Goal: Task Accomplishment & Management: Manage account settings

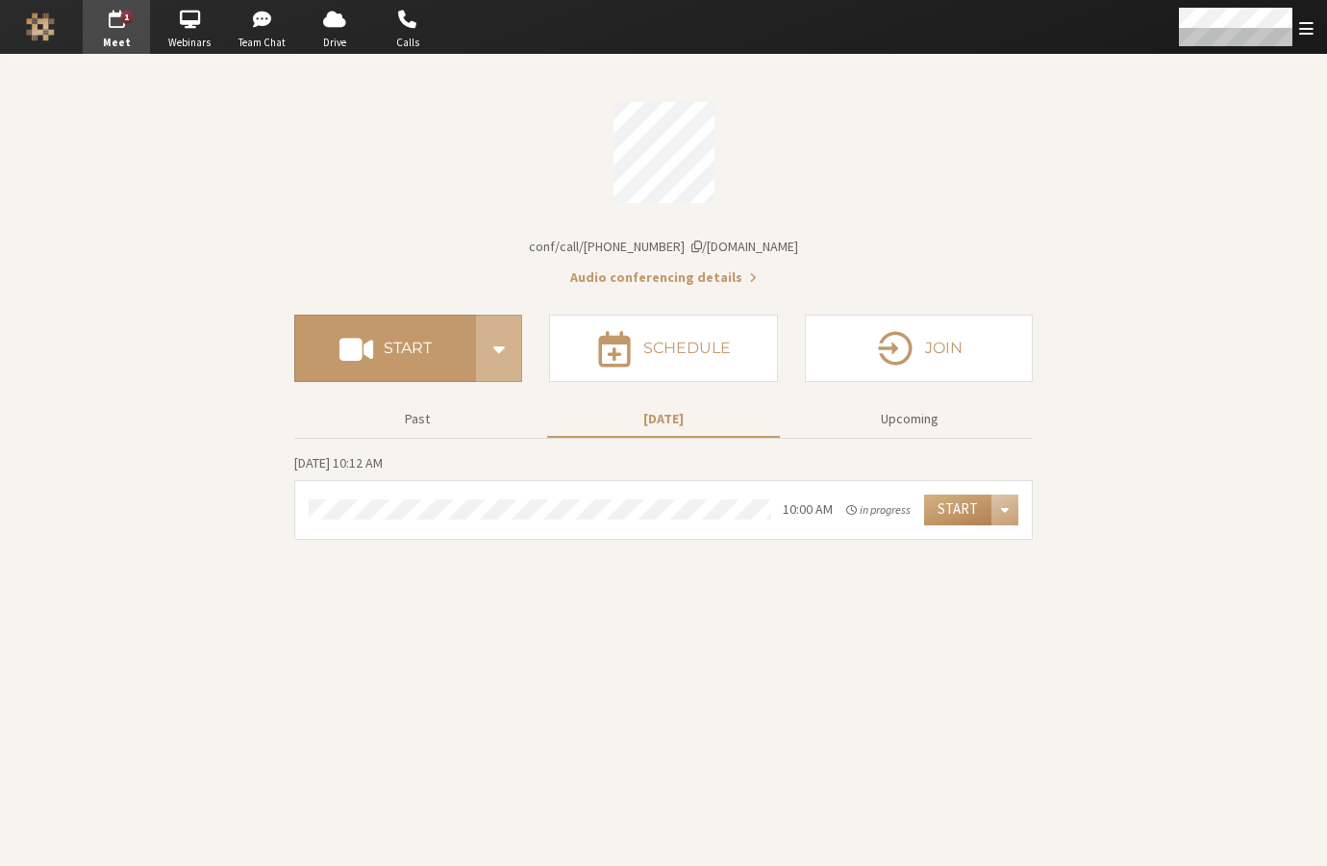
click at [688, 273] on button "Audio conferencing details" at bounding box center [663, 277] width 187 height 20
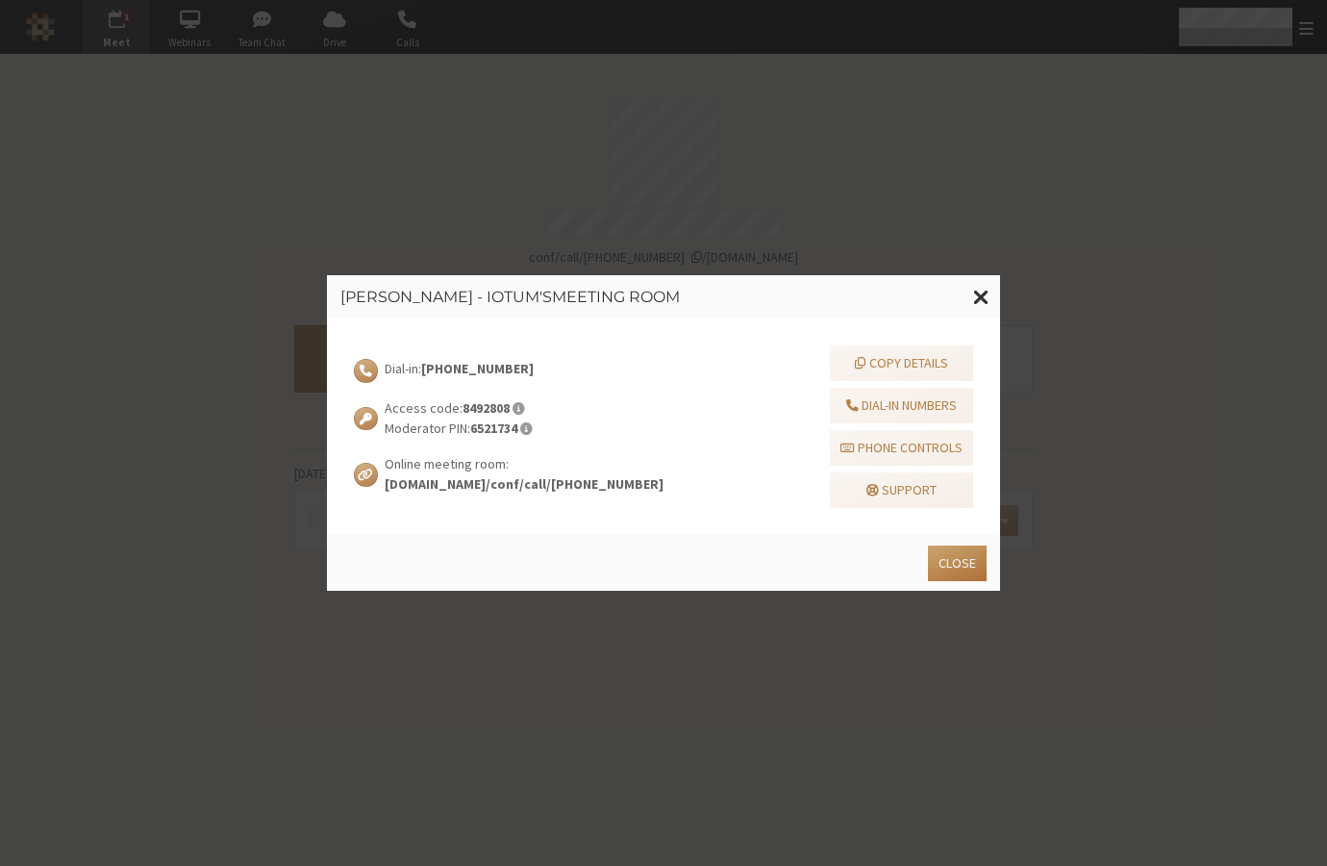
click at [962, 563] on button "Close" at bounding box center [957, 563] width 59 height 36
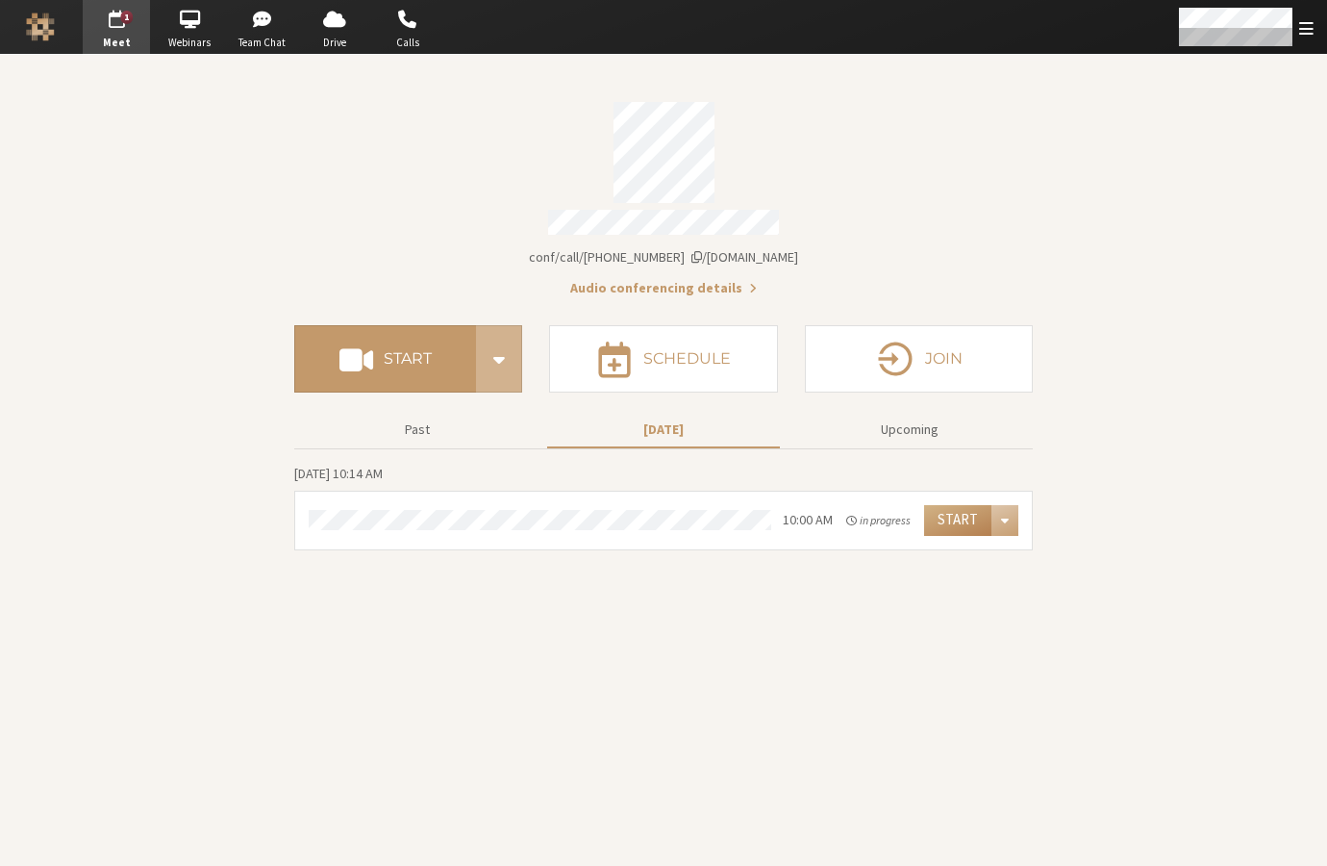
click at [446, 316] on div "Start Schedule Join" at bounding box center [663, 352] width 739 height 108
click at [431, 351] on h4 "Start" at bounding box center [408, 358] width 48 height 15
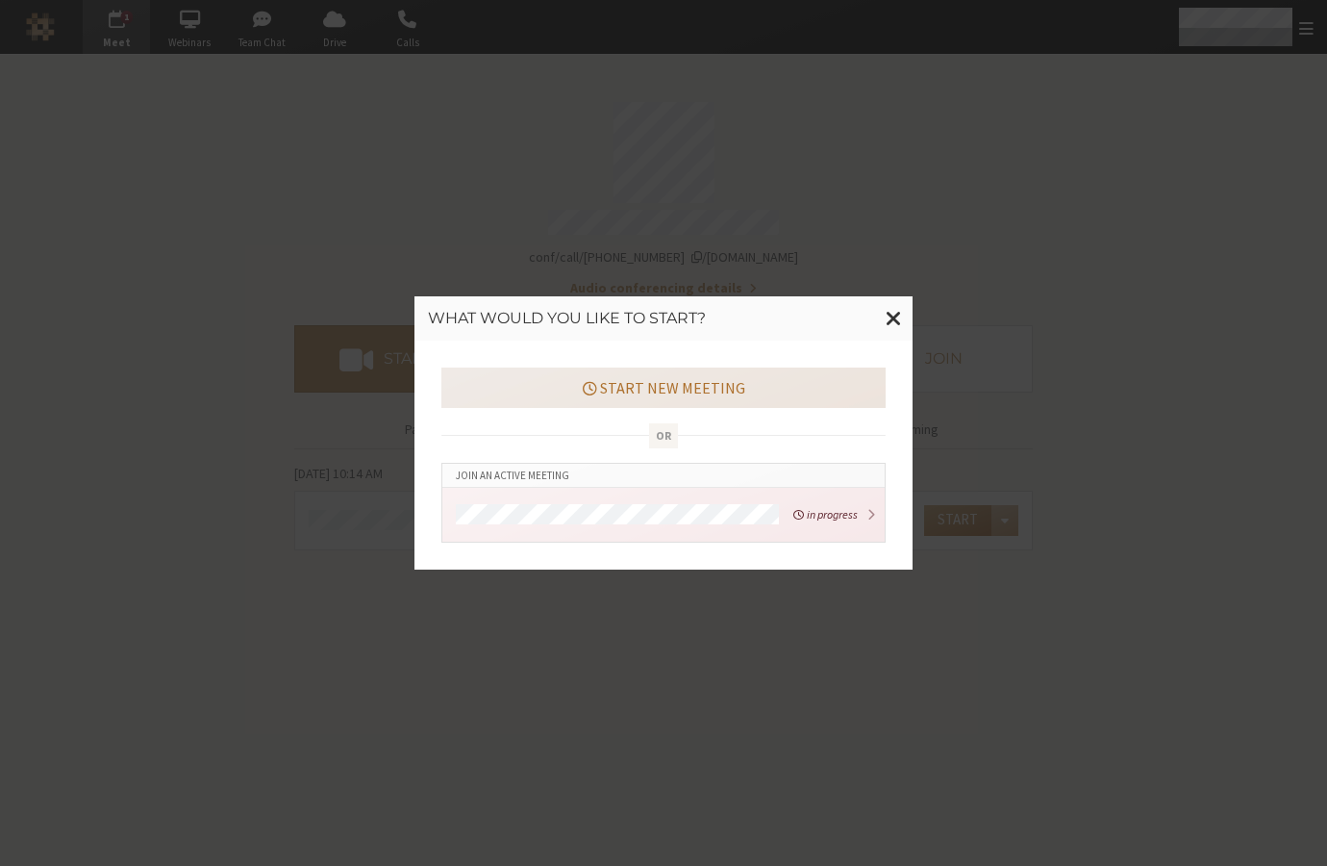
click at [715, 385] on button "Start new meeting" at bounding box center [664, 387] width 444 height 40
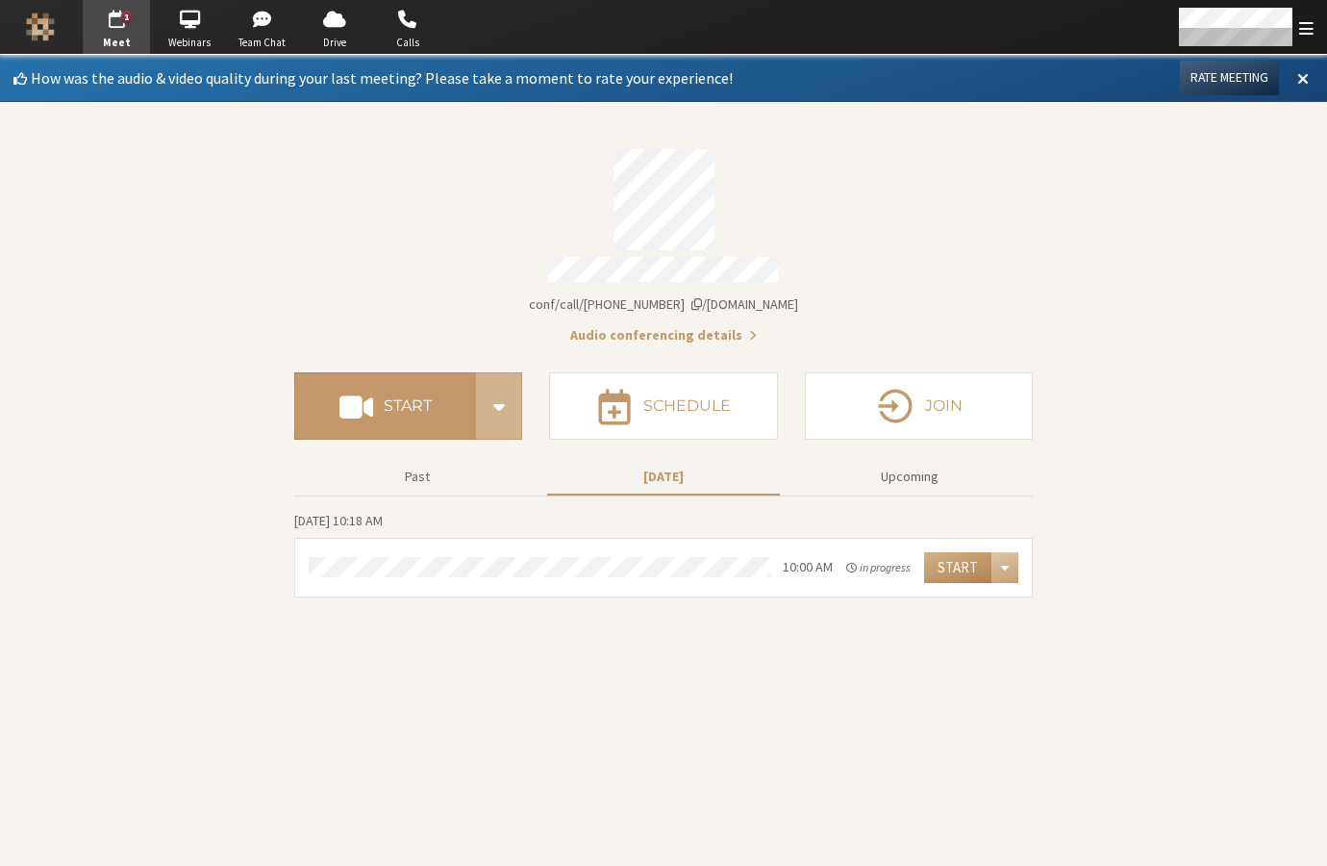
click at [1244, 543] on section "How was the audio & video quality during your last meeting? Please take a momen…" at bounding box center [663, 460] width 1327 height 811
click at [709, 332] on button "Audio conferencing details" at bounding box center [663, 335] width 187 height 20
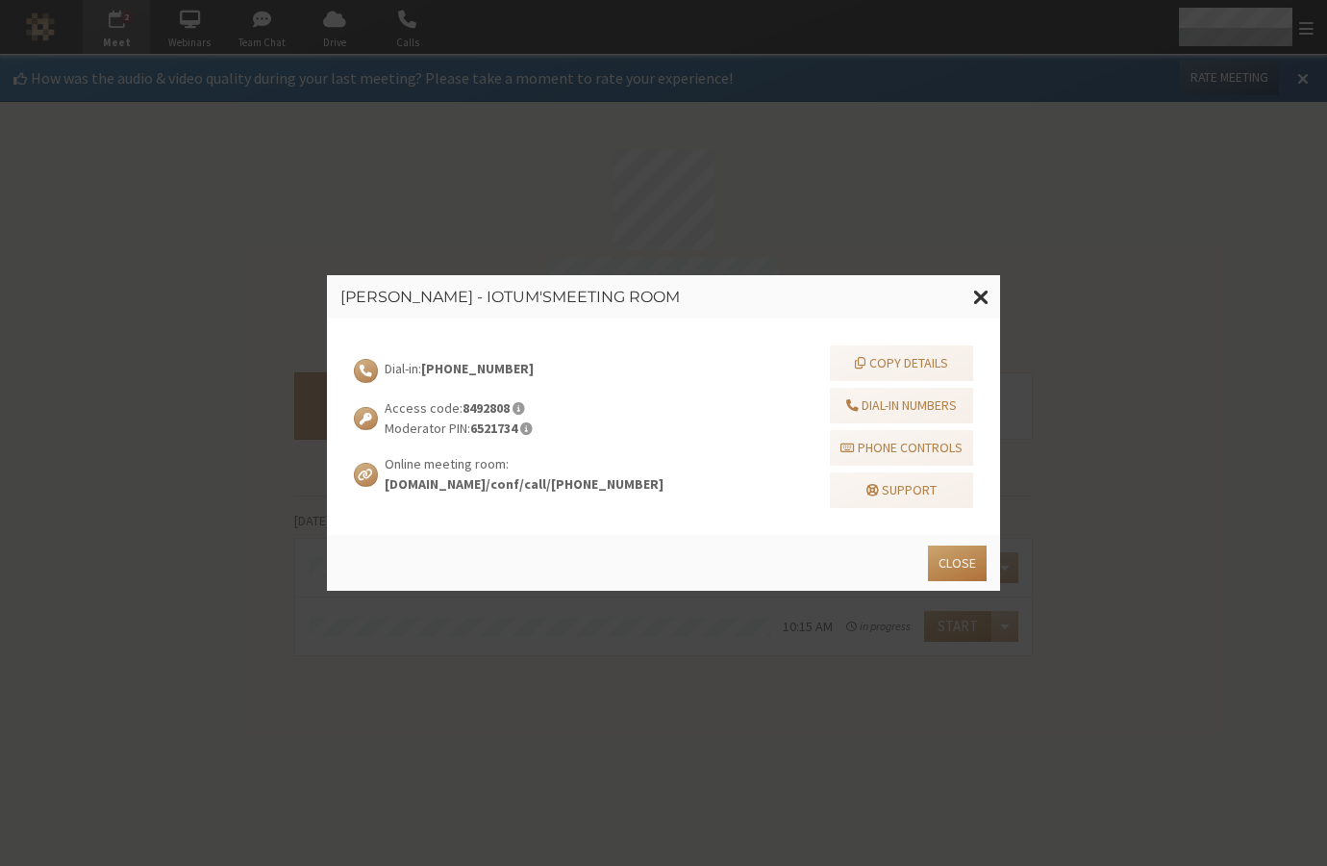
click at [973, 542] on div "Close" at bounding box center [660, 560] width 653 height 42
click at [975, 563] on button "Close" at bounding box center [957, 563] width 59 height 36
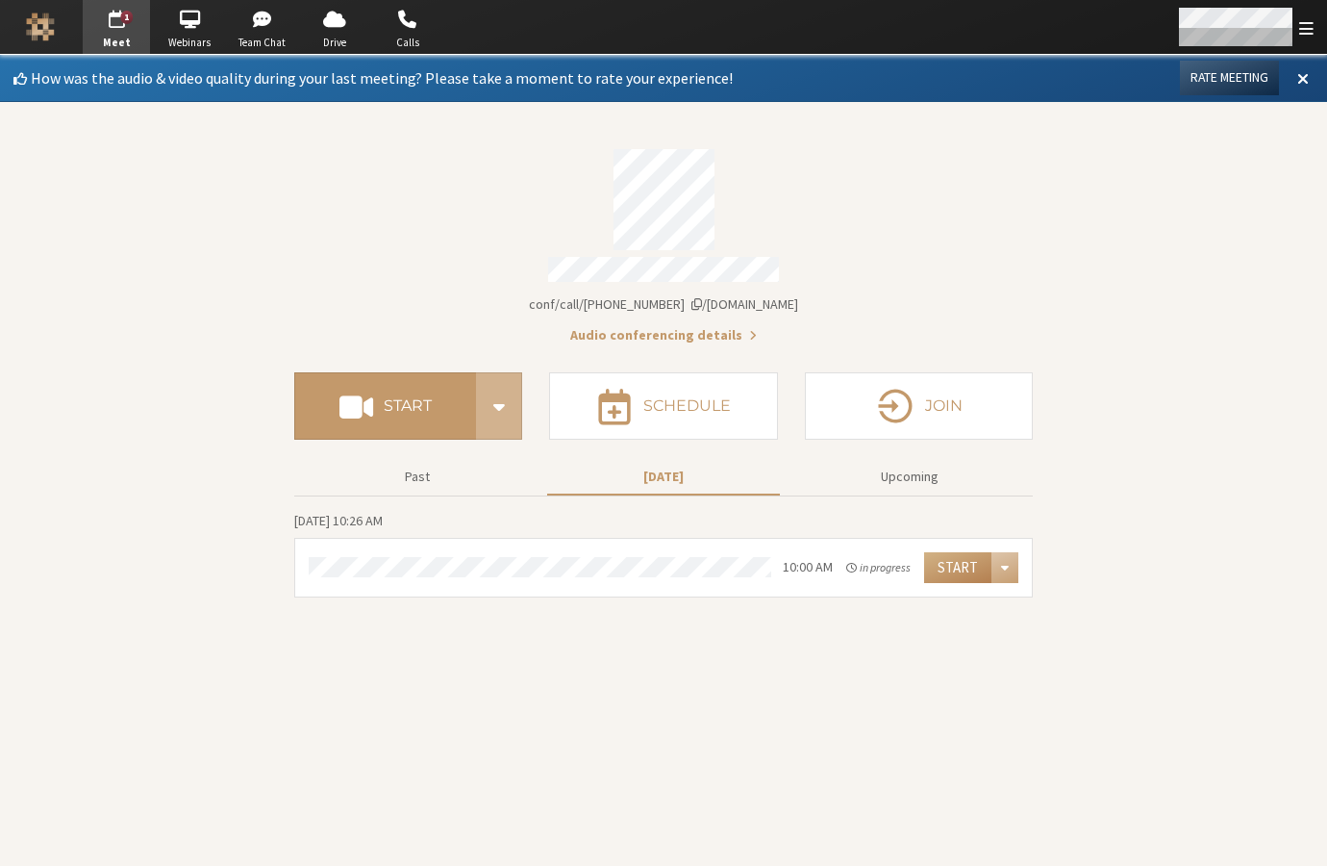
click at [1298, 29] on div "Open menu" at bounding box center [1245, 27] width 164 height 54
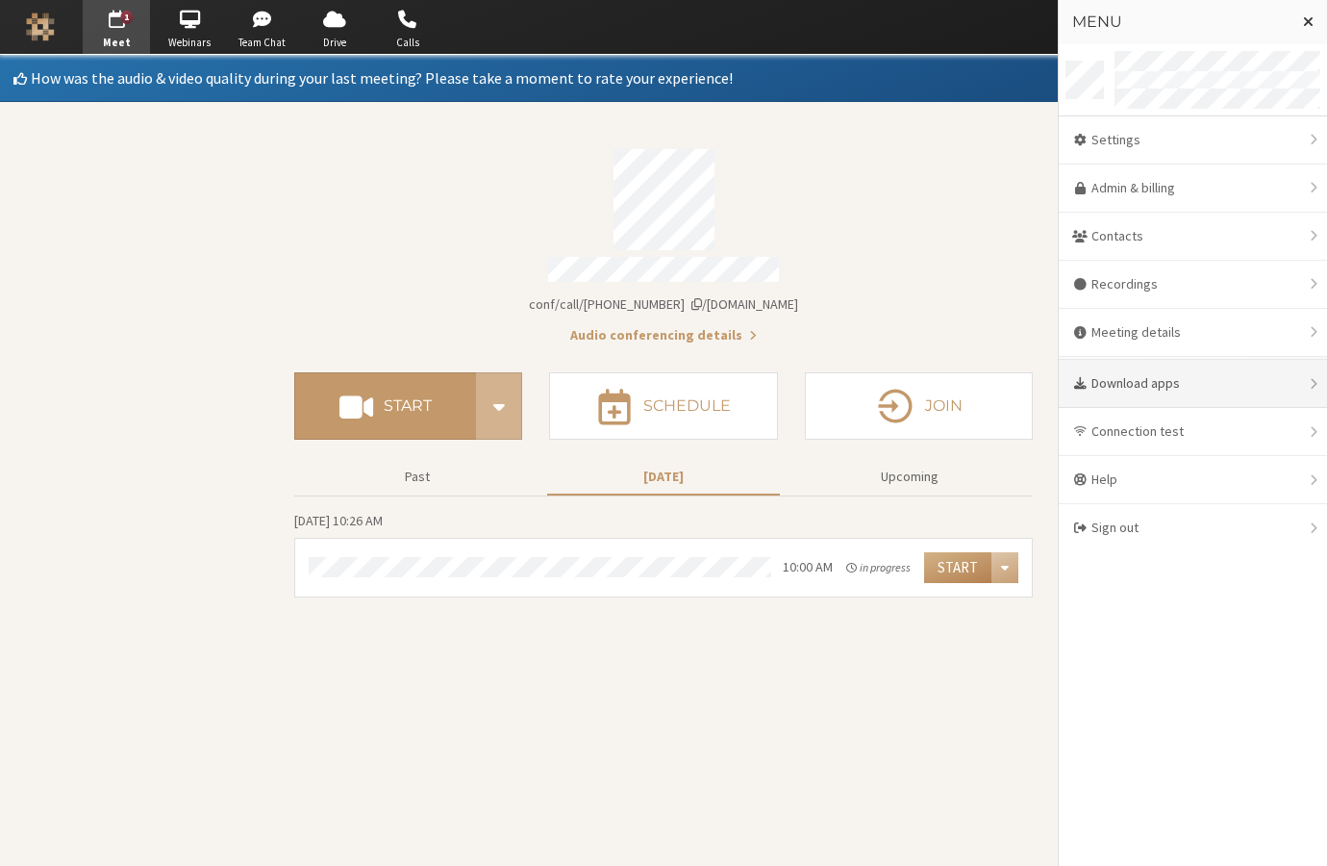
click at [1125, 391] on div "Download apps" at bounding box center [1193, 384] width 268 height 48
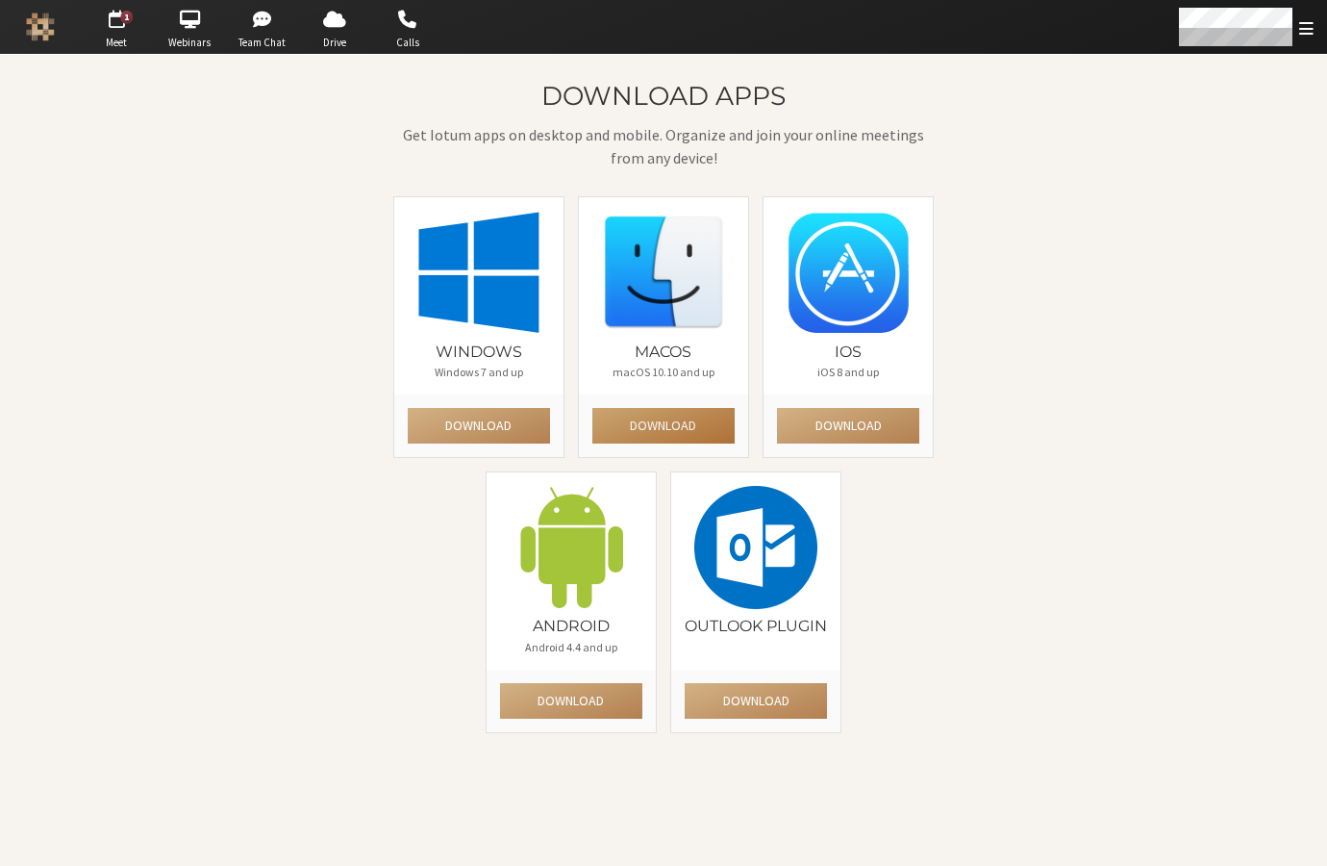
click at [671, 418] on button "Download" at bounding box center [664, 426] width 142 height 36
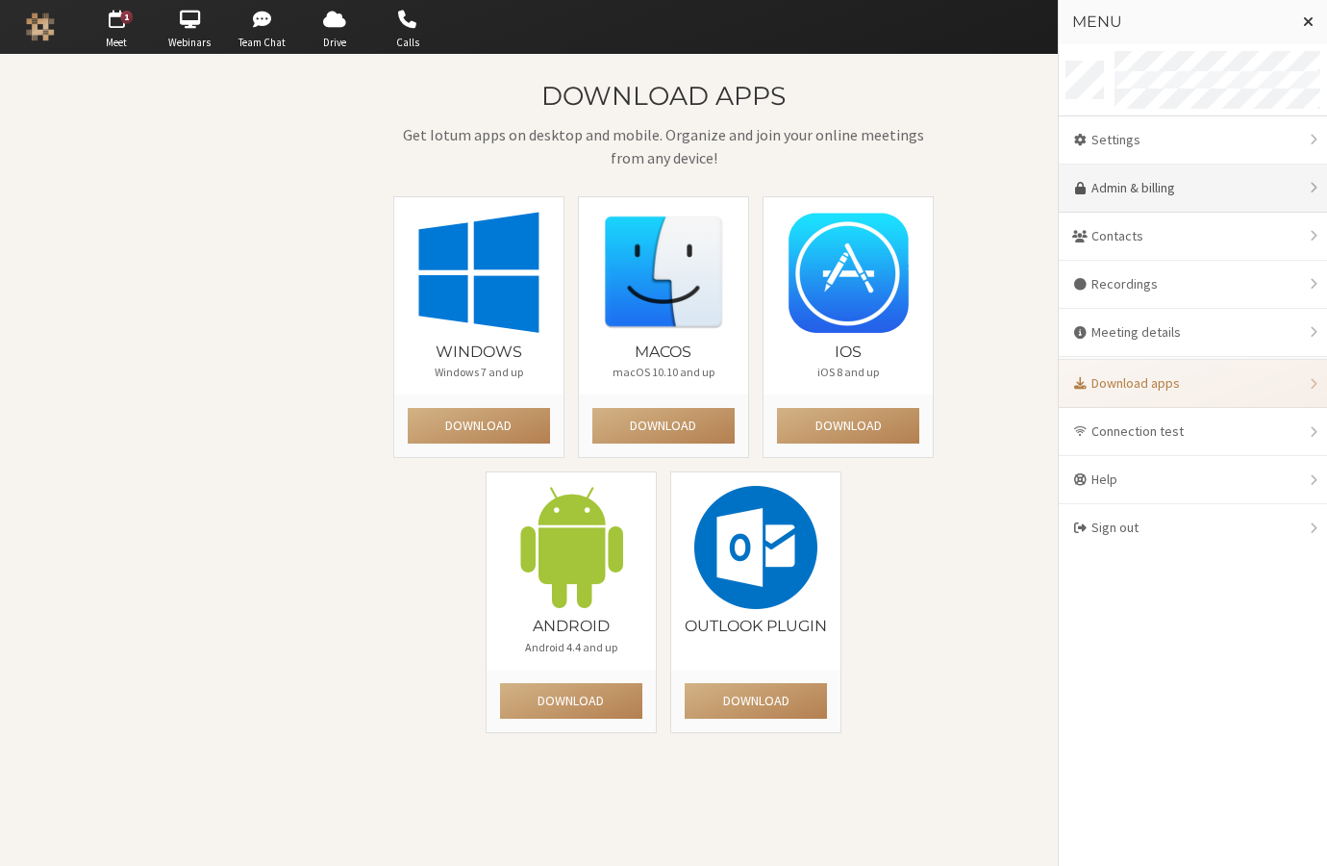
click at [1144, 185] on link "Admin & billing" at bounding box center [1193, 188] width 268 height 48
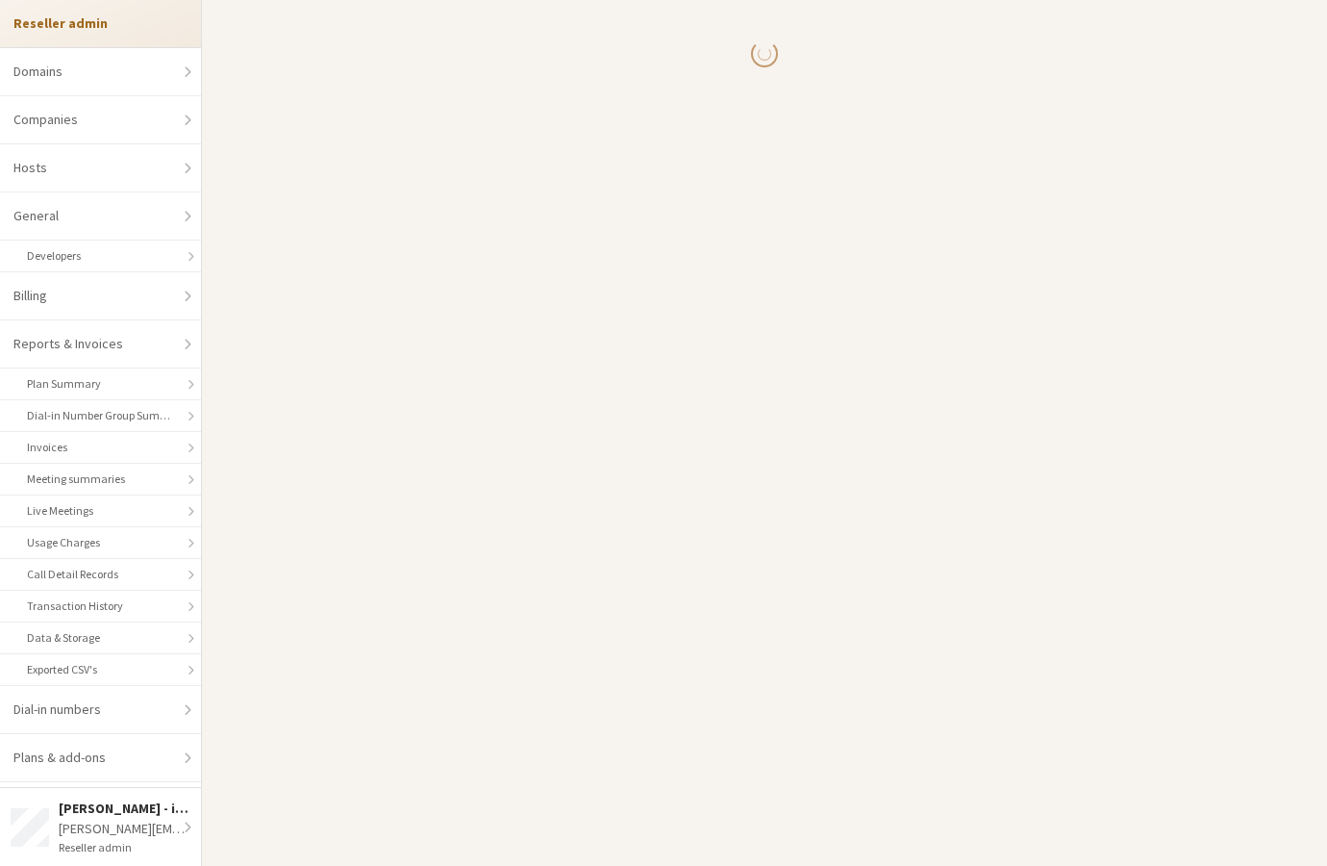
select select "10"
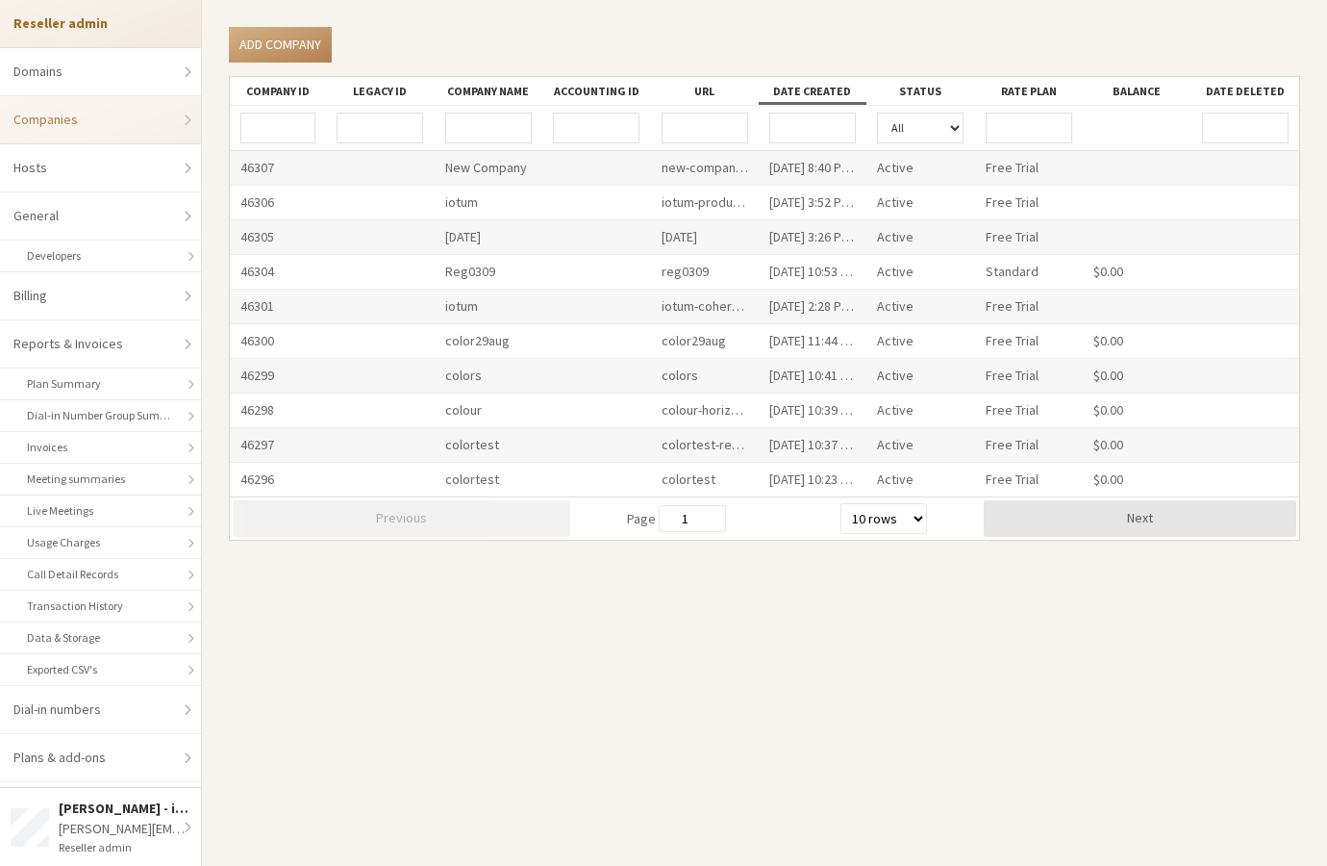
click at [682, 122] on input "URL" at bounding box center [705, 128] width 87 height 31
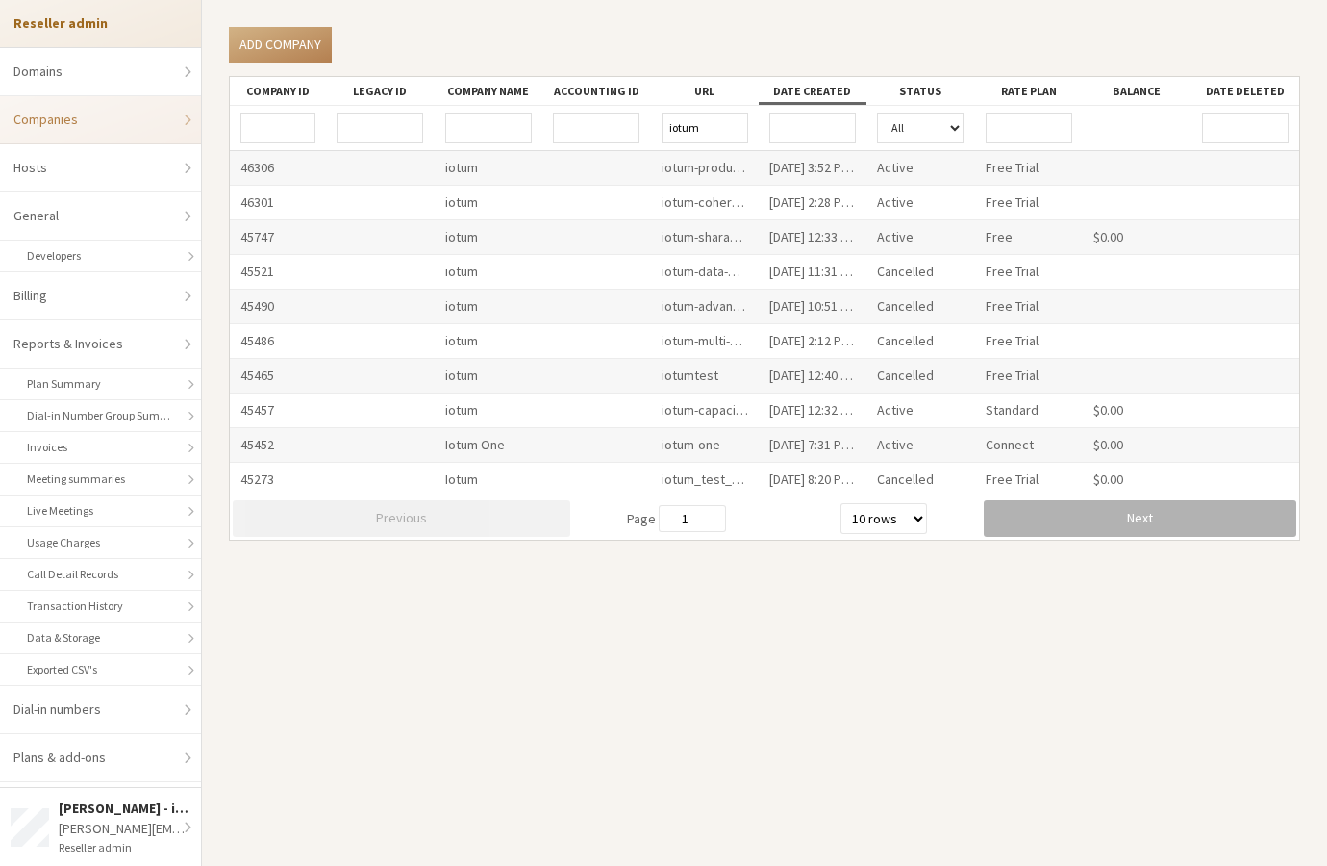
type input "iotum"
click at [1076, 516] on button "Next" at bounding box center [1140, 518] width 313 height 37
click at [1014, 523] on button "Next" at bounding box center [1140, 518] width 313 height 37
type input "3"
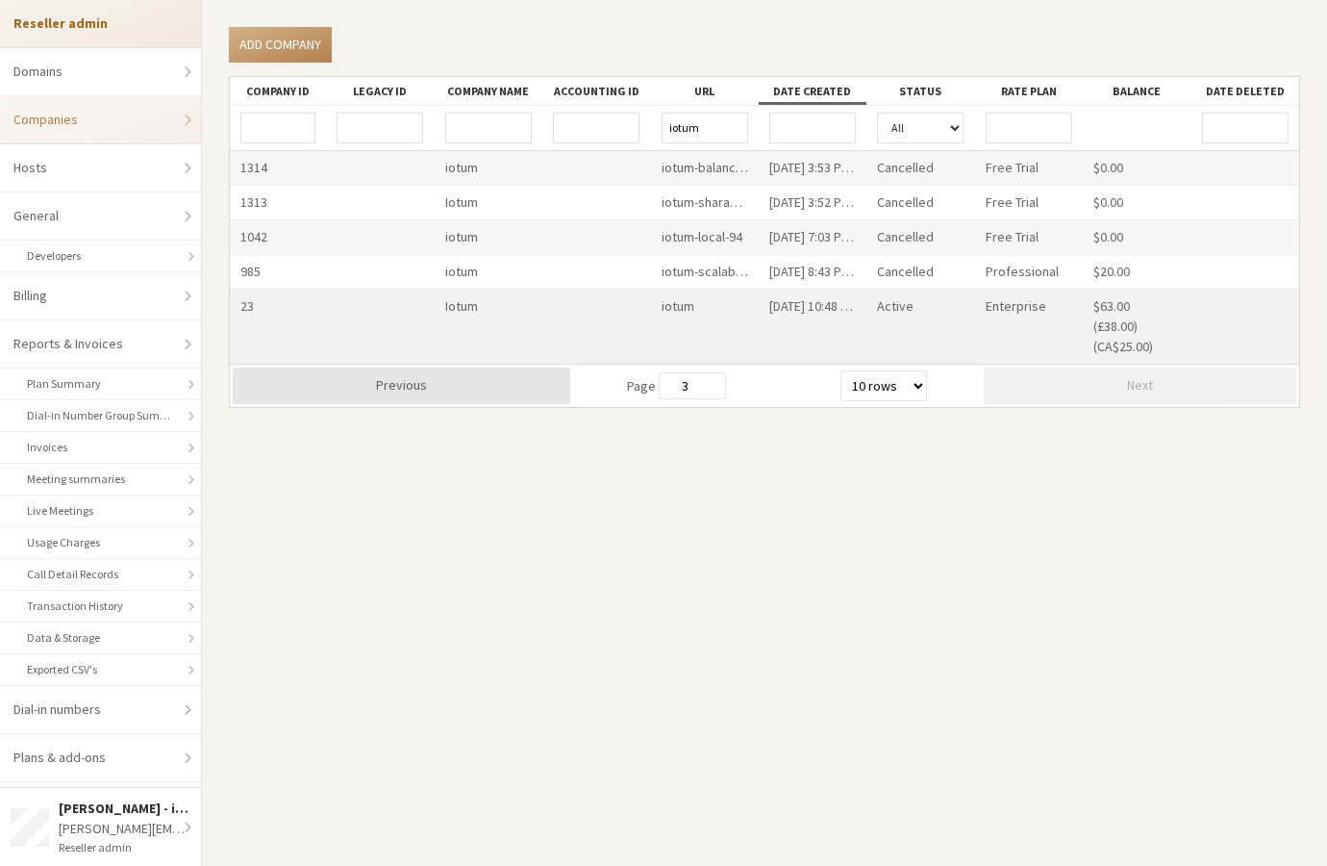
click at [584, 306] on div at bounding box center [597, 327] width 108 height 74
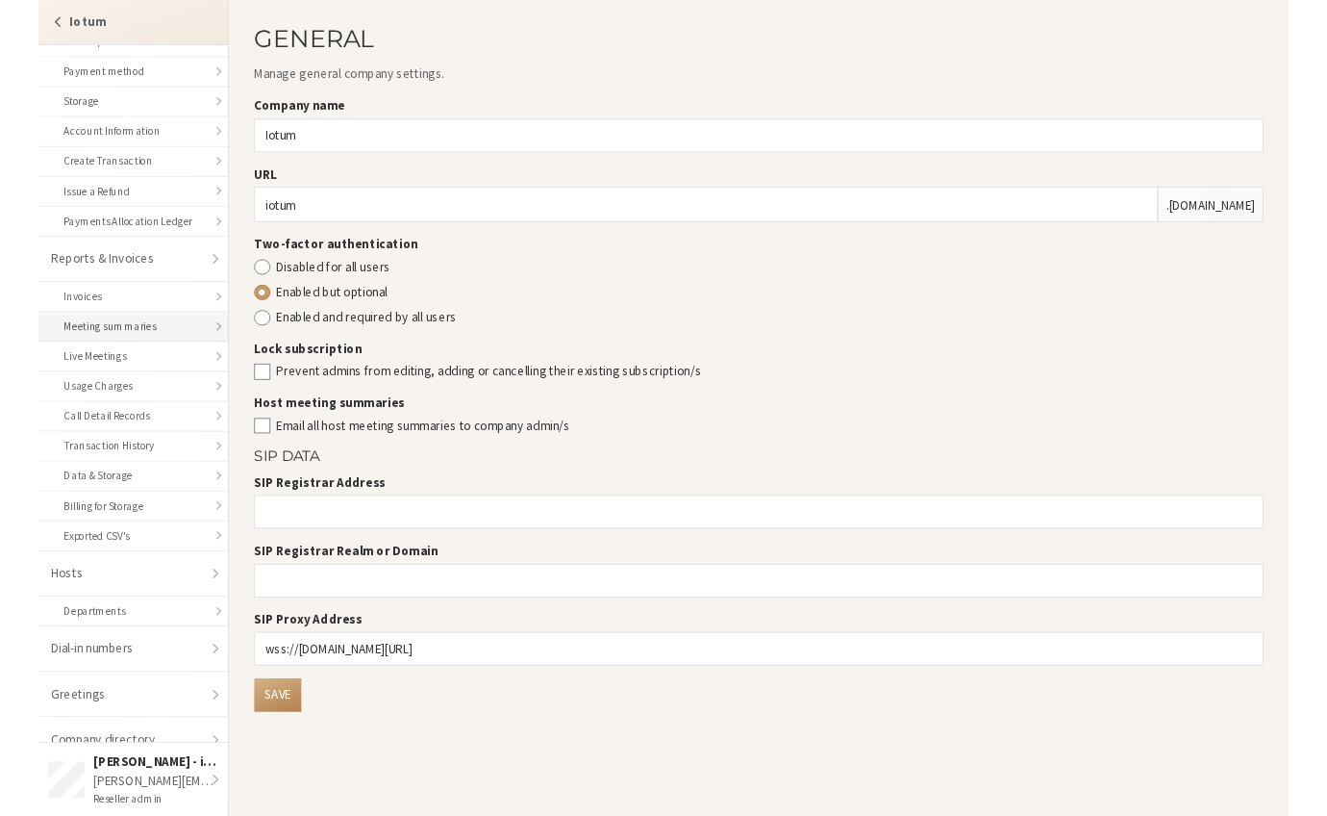
scroll to position [216, 0]
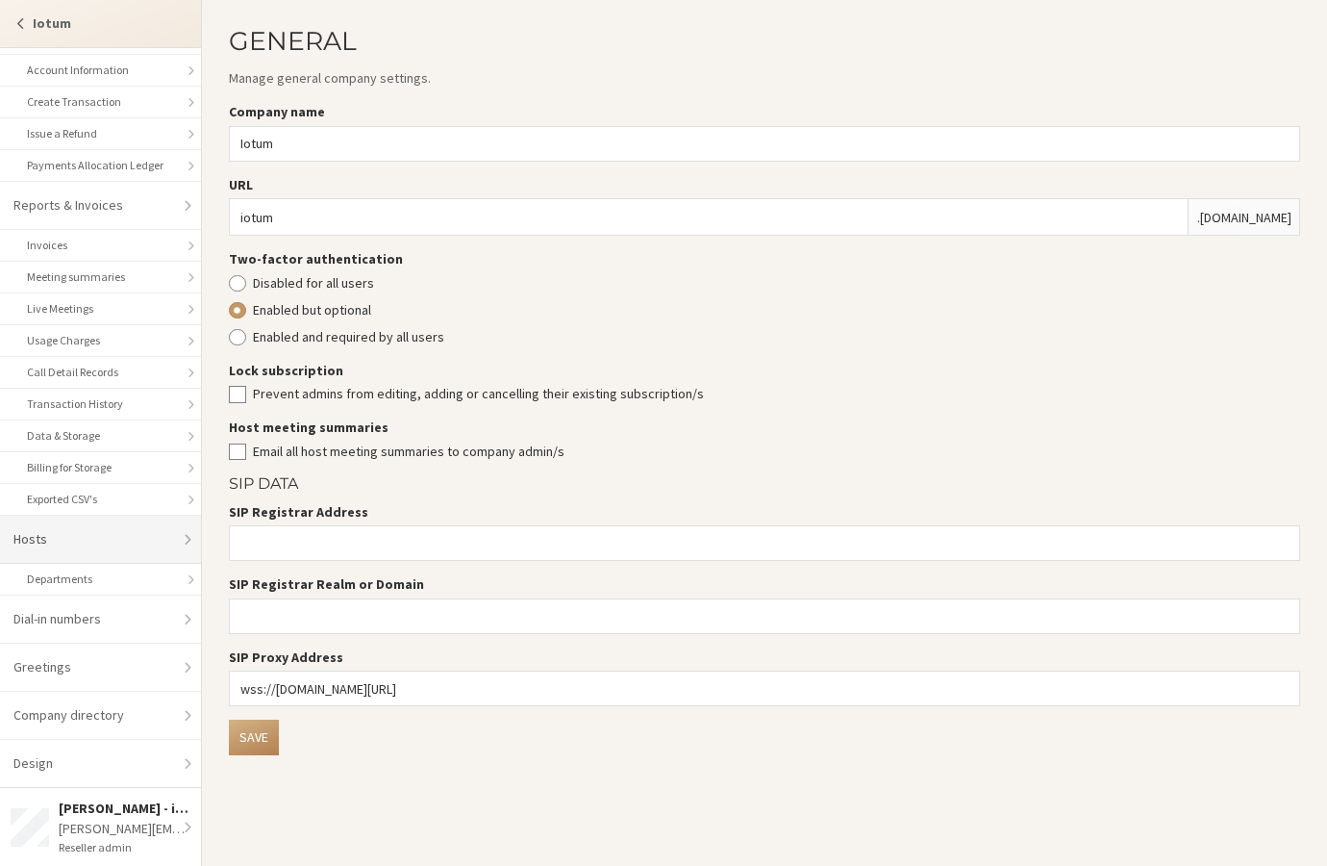
click at [81, 540] on link "Hosts" at bounding box center [100, 540] width 201 height 48
select select "25"
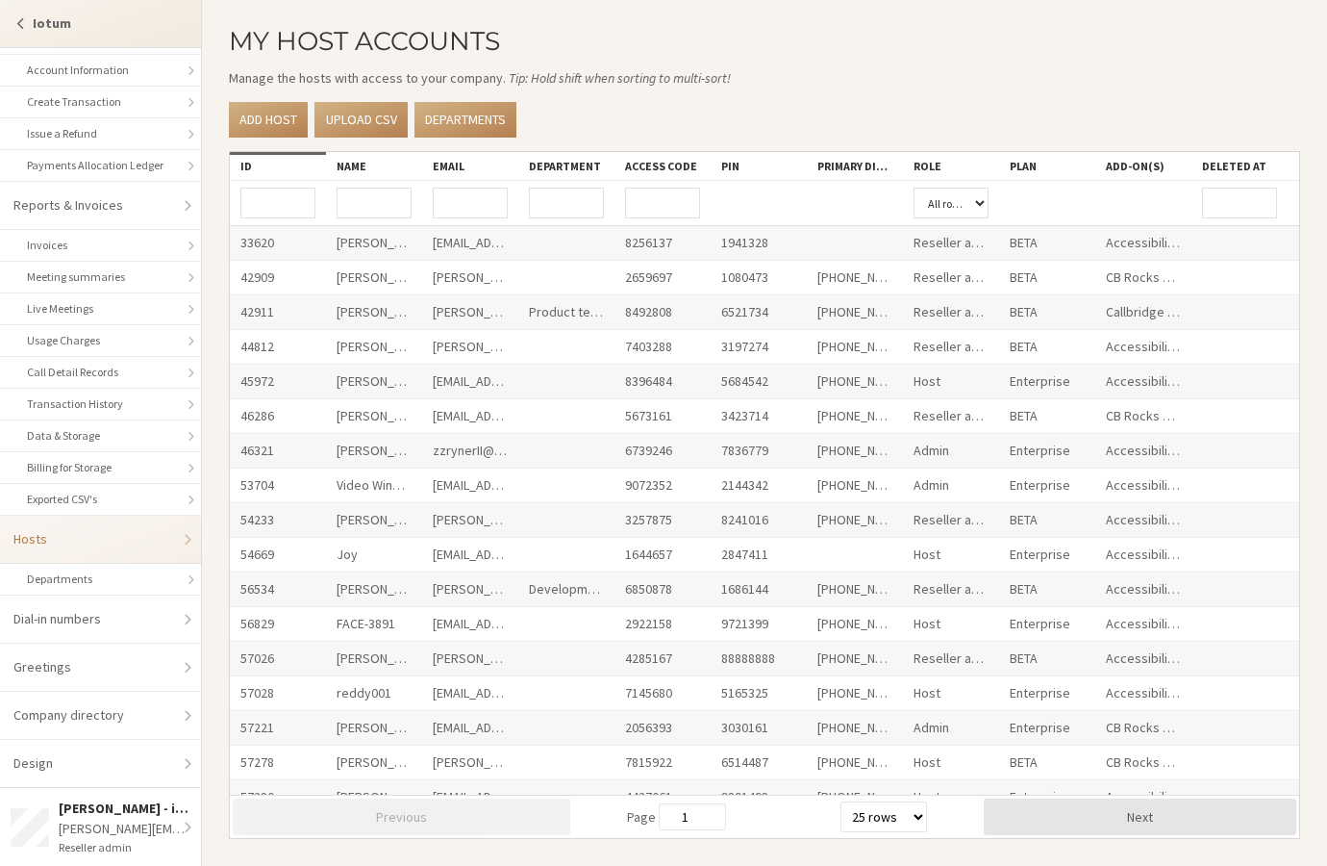
click at [467, 199] on input "Email" at bounding box center [470, 203] width 75 height 31
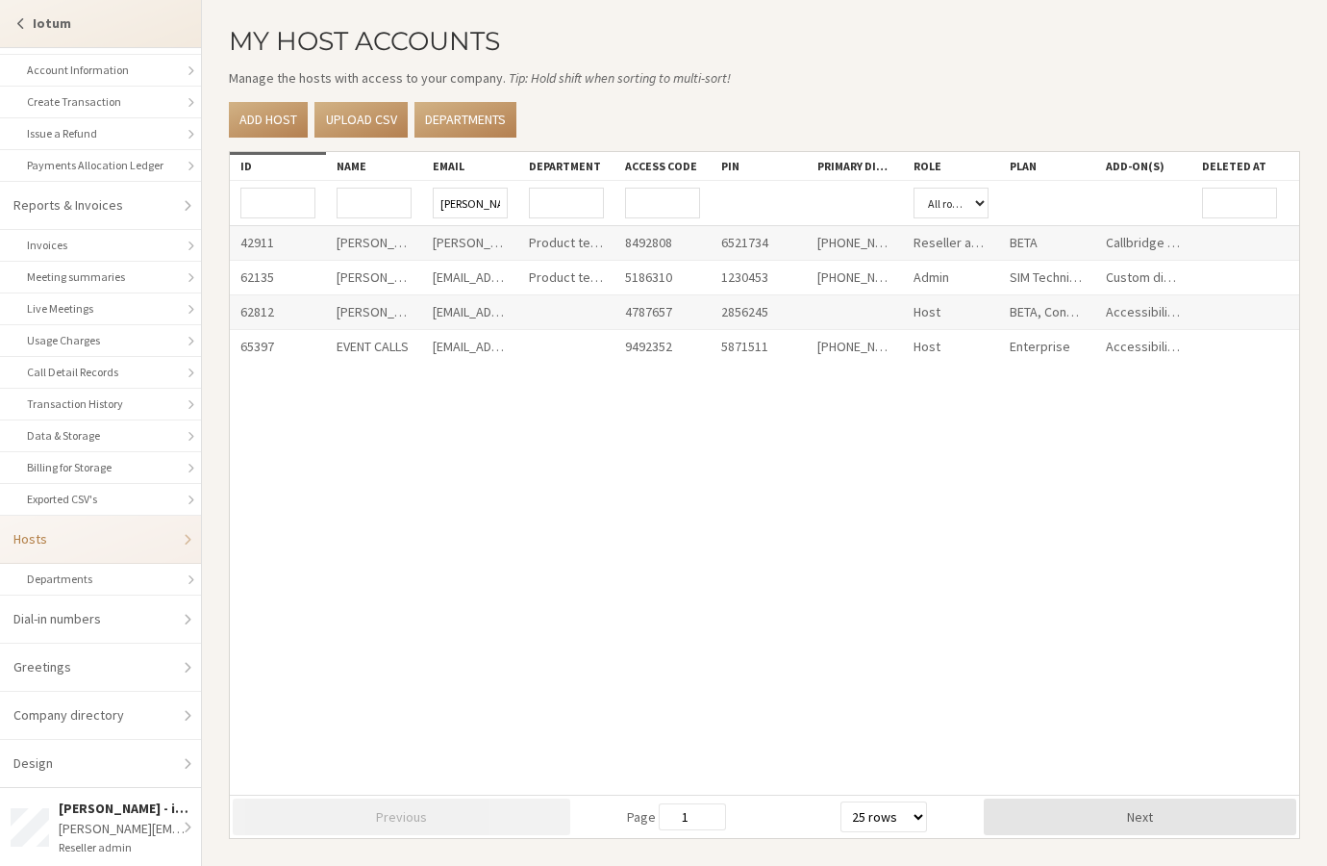
type input "sara"
click at [498, 414] on div "42911 Sara Atteby - iotum sara@iotum.com Product team 8492808 6521734 +1 647 24…" at bounding box center [848, 510] width 1236 height 568
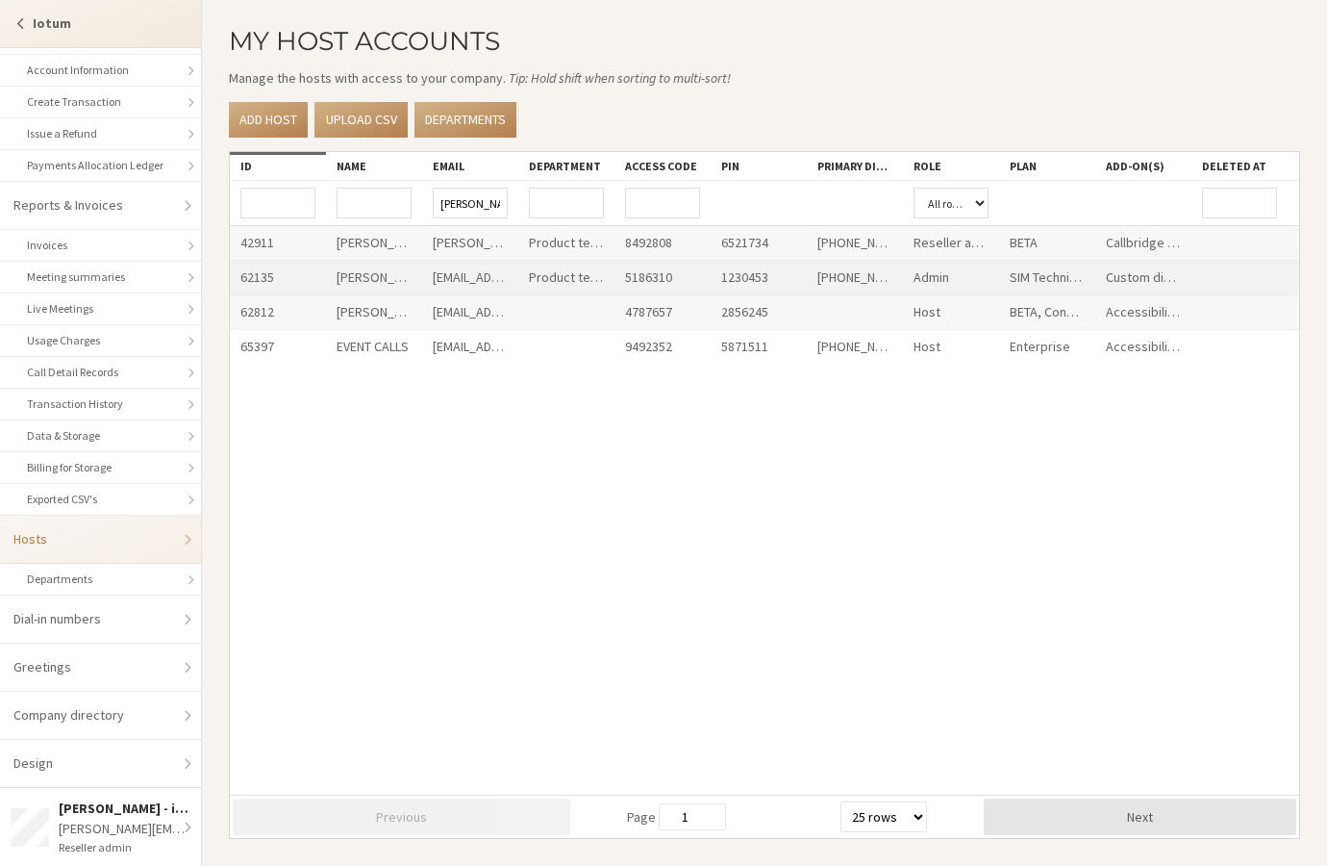
click at [469, 279] on div "saratest@sara.freesmackdown.biz" at bounding box center [470, 278] width 96 height 34
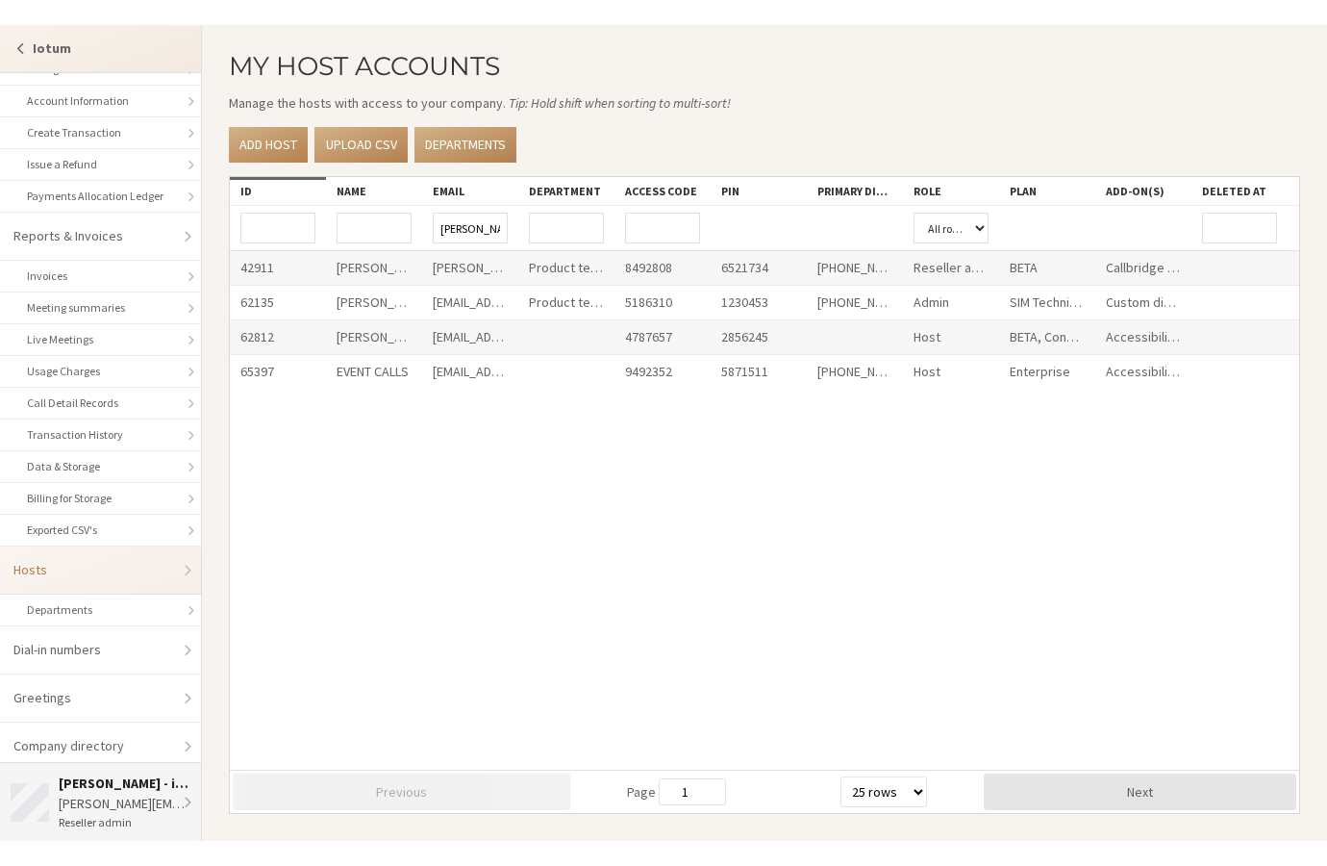
scroll to position [211, 0]
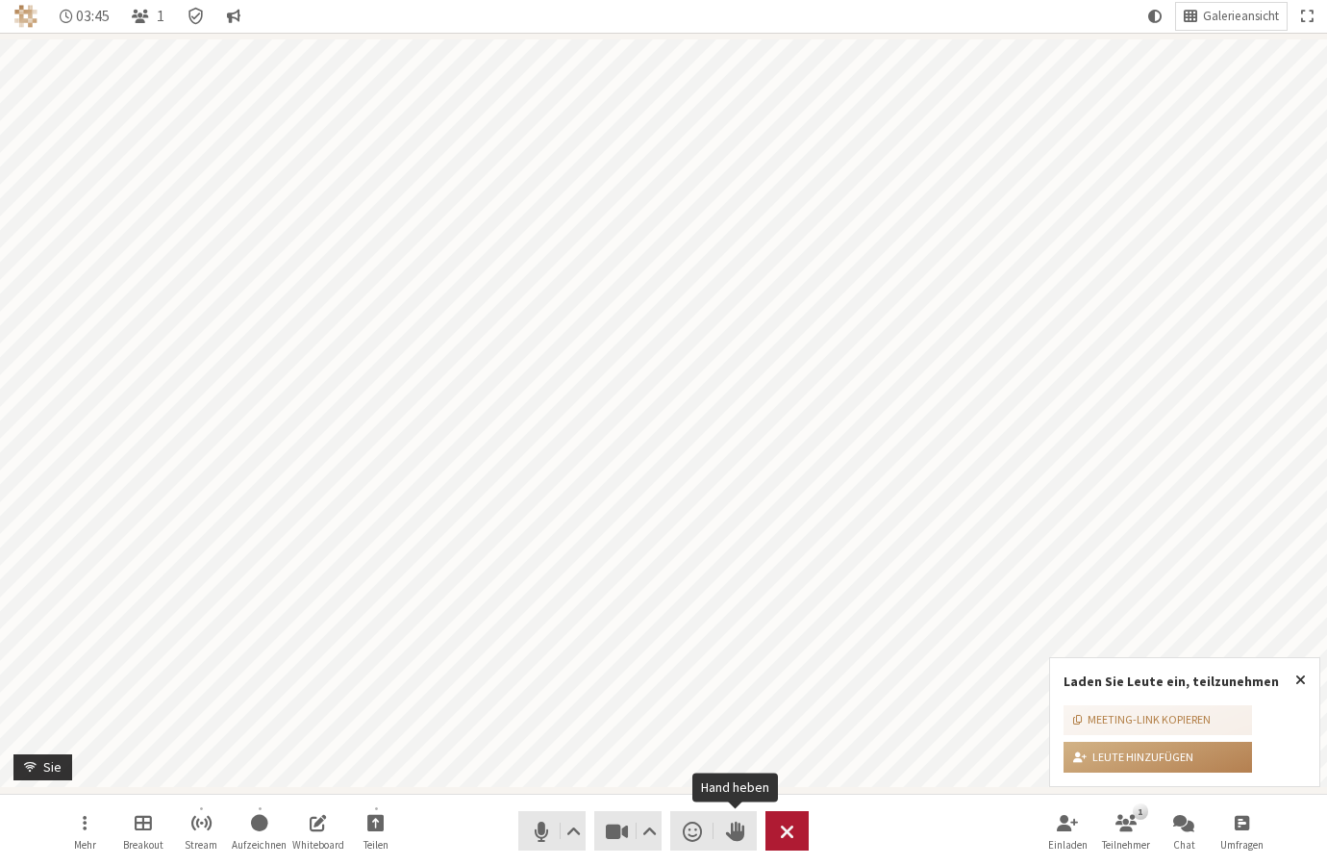
click at [797, 832] on button "Verlassen" at bounding box center [787, 830] width 43 height 39
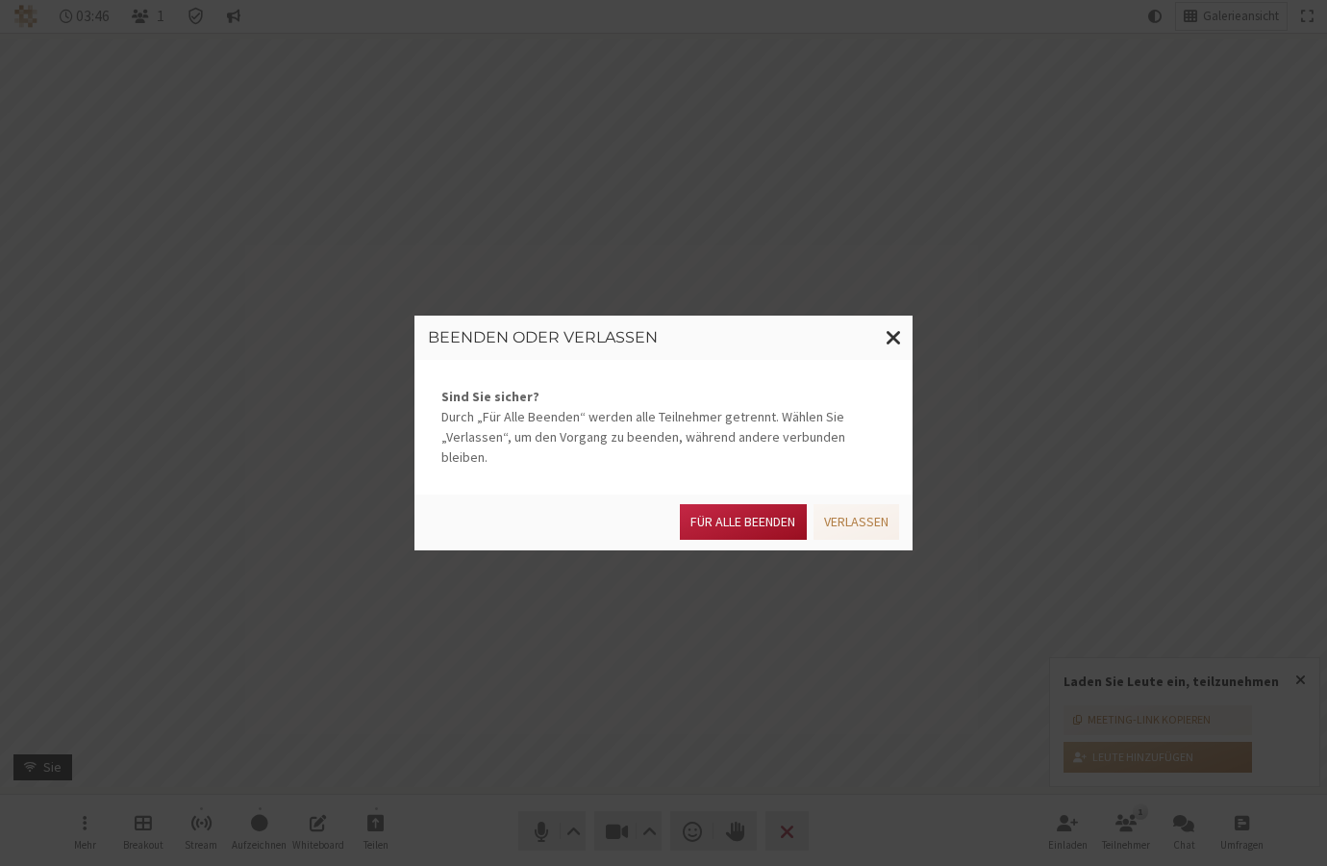
click at [746, 517] on button "Für alle Beenden" at bounding box center [743, 522] width 126 height 36
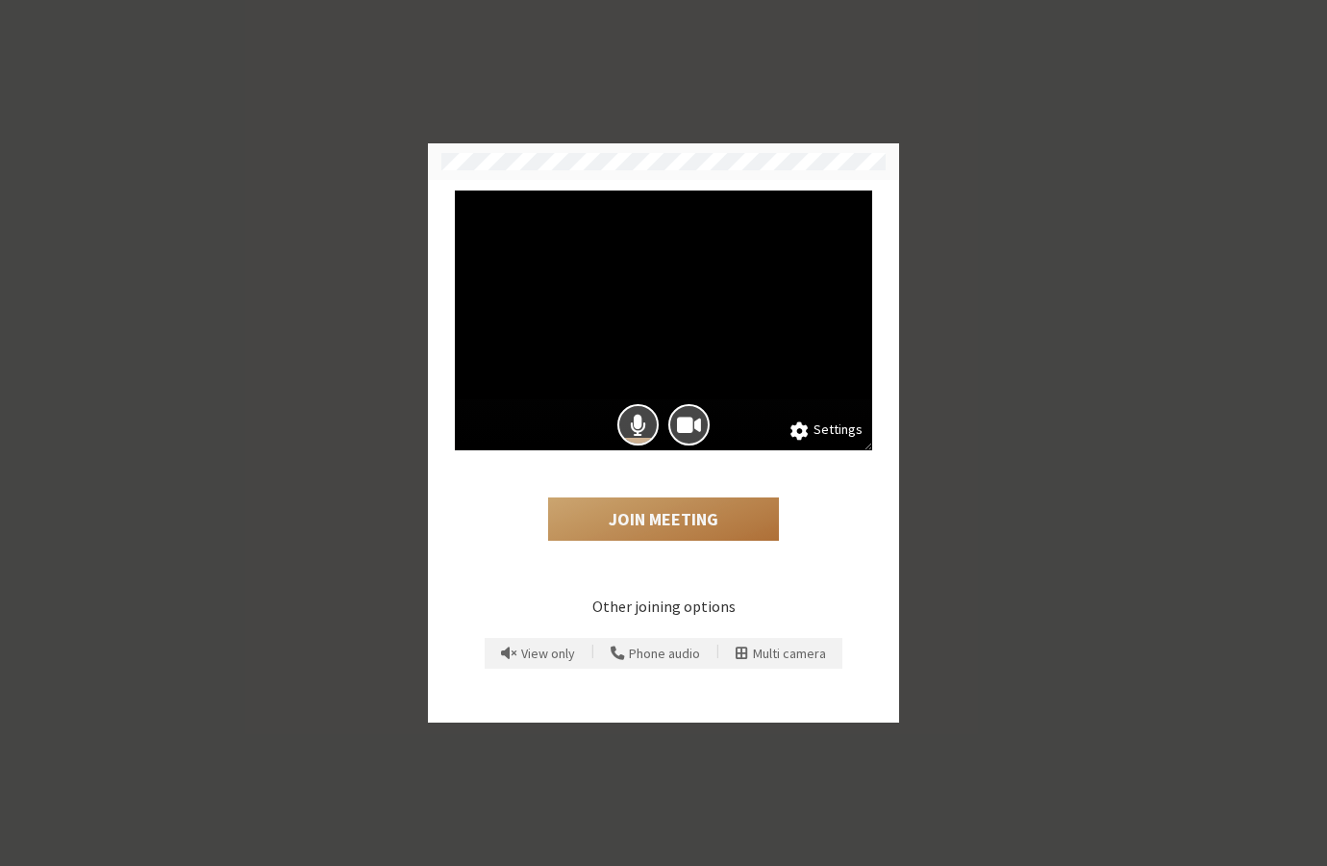
click at [697, 515] on button "Join Meeting" at bounding box center [663, 519] width 231 height 44
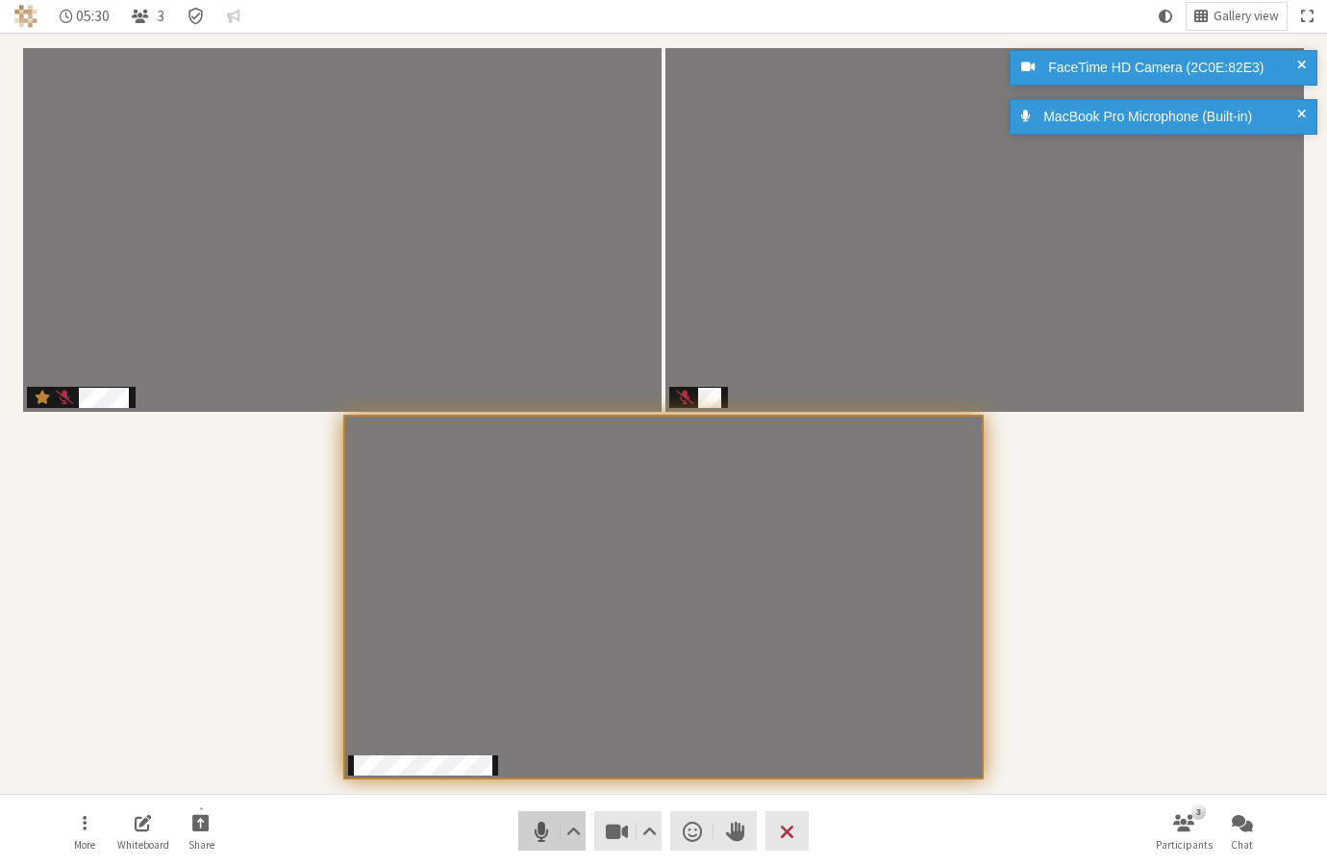
click at [526, 843] on button "Audio" at bounding box center [551, 830] width 67 height 39
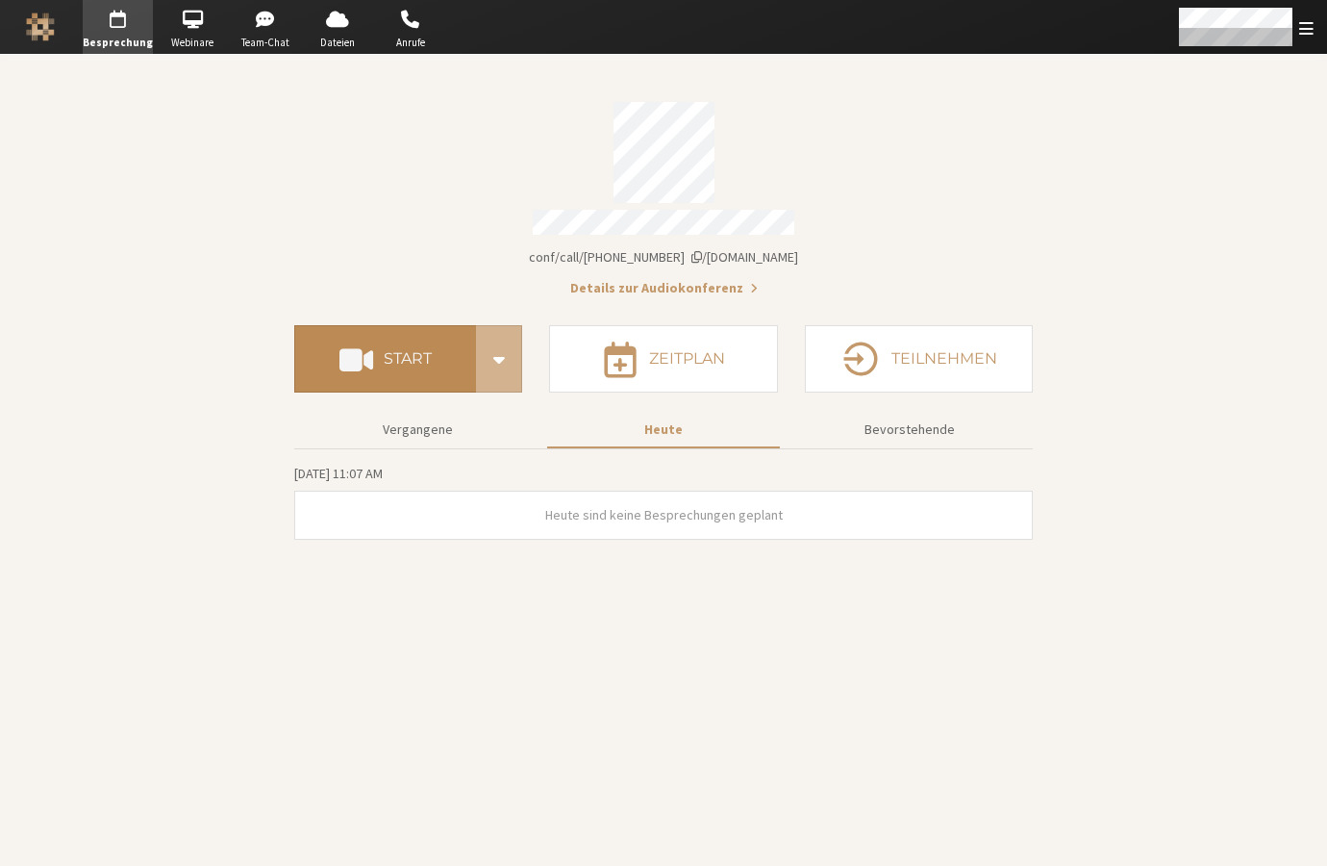
click at [416, 351] on h4 "Start" at bounding box center [408, 358] width 48 height 15
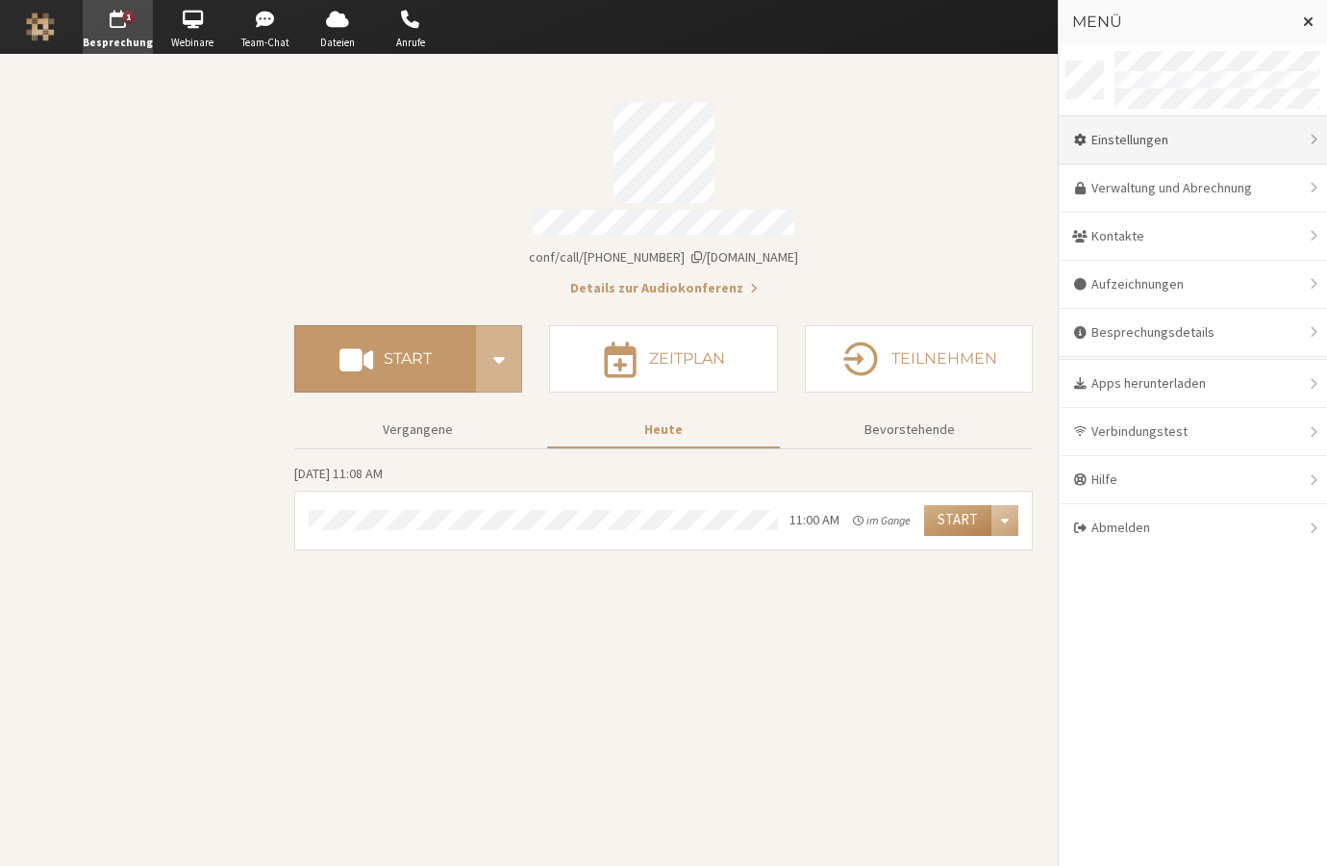
click at [1128, 144] on div "Einstellungen" at bounding box center [1193, 140] width 268 height 48
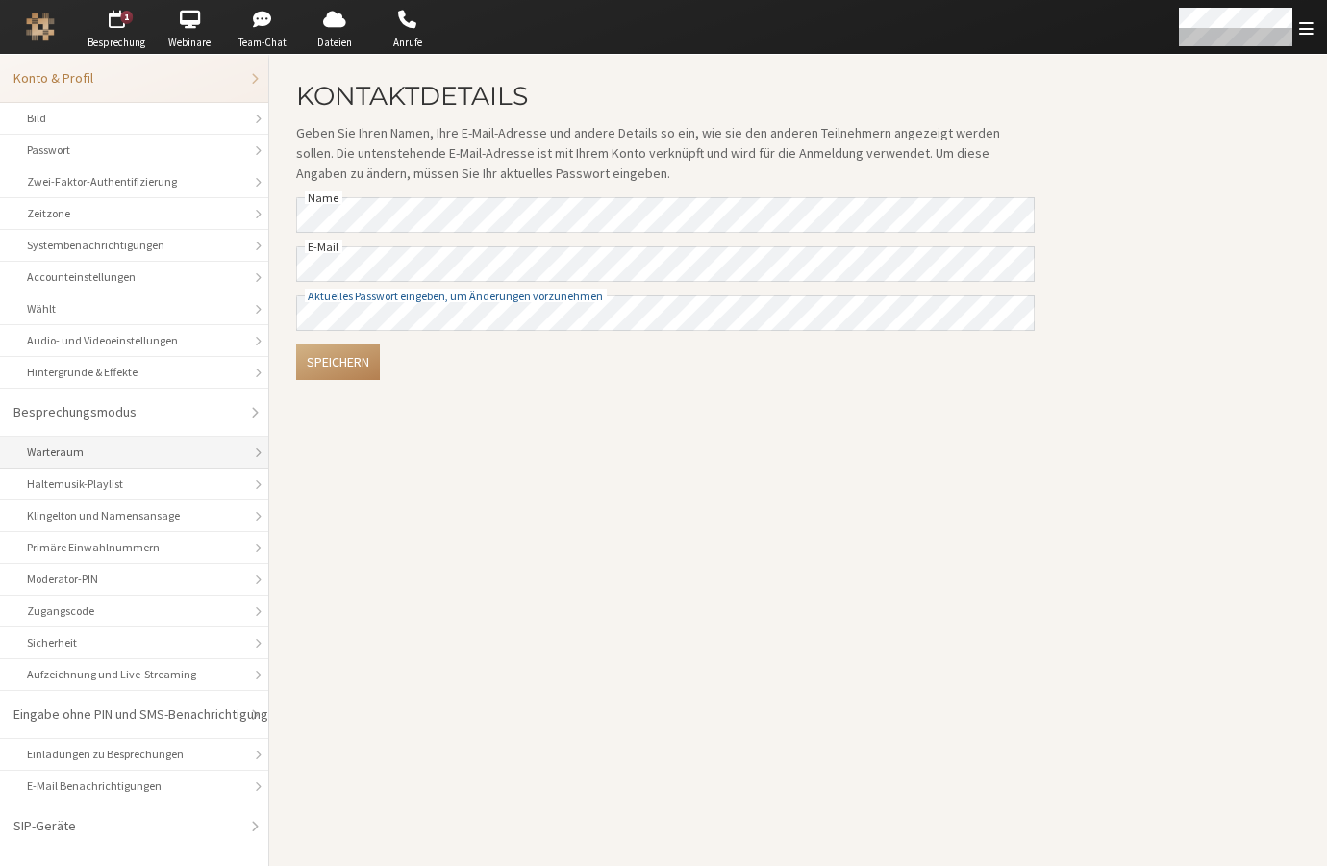
click at [118, 453] on div "Warteraum" at bounding box center [134, 451] width 215 height 17
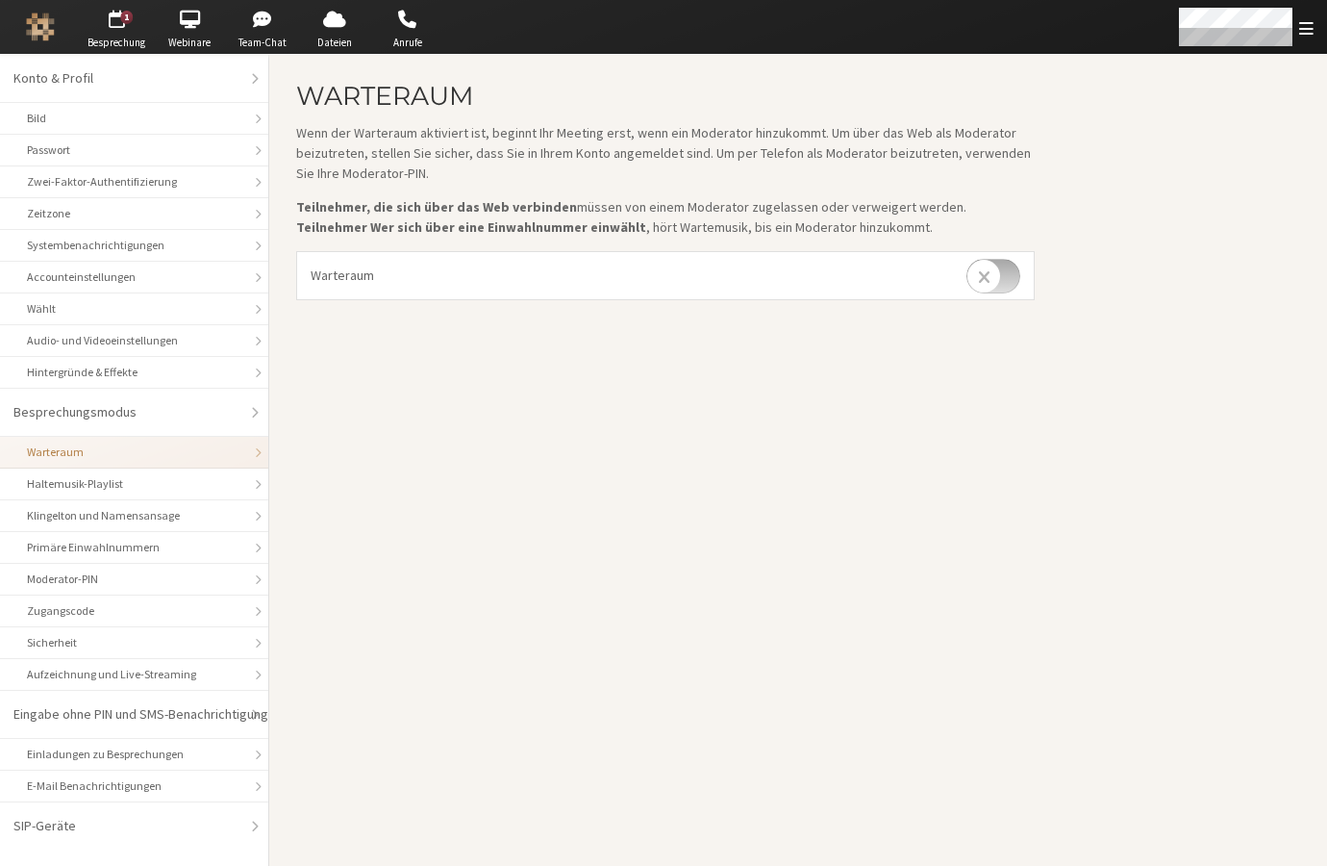
click at [983, 262] on input "checkbox" at bounding box center [994, 276] width 54 height 35
checkbox input "true"
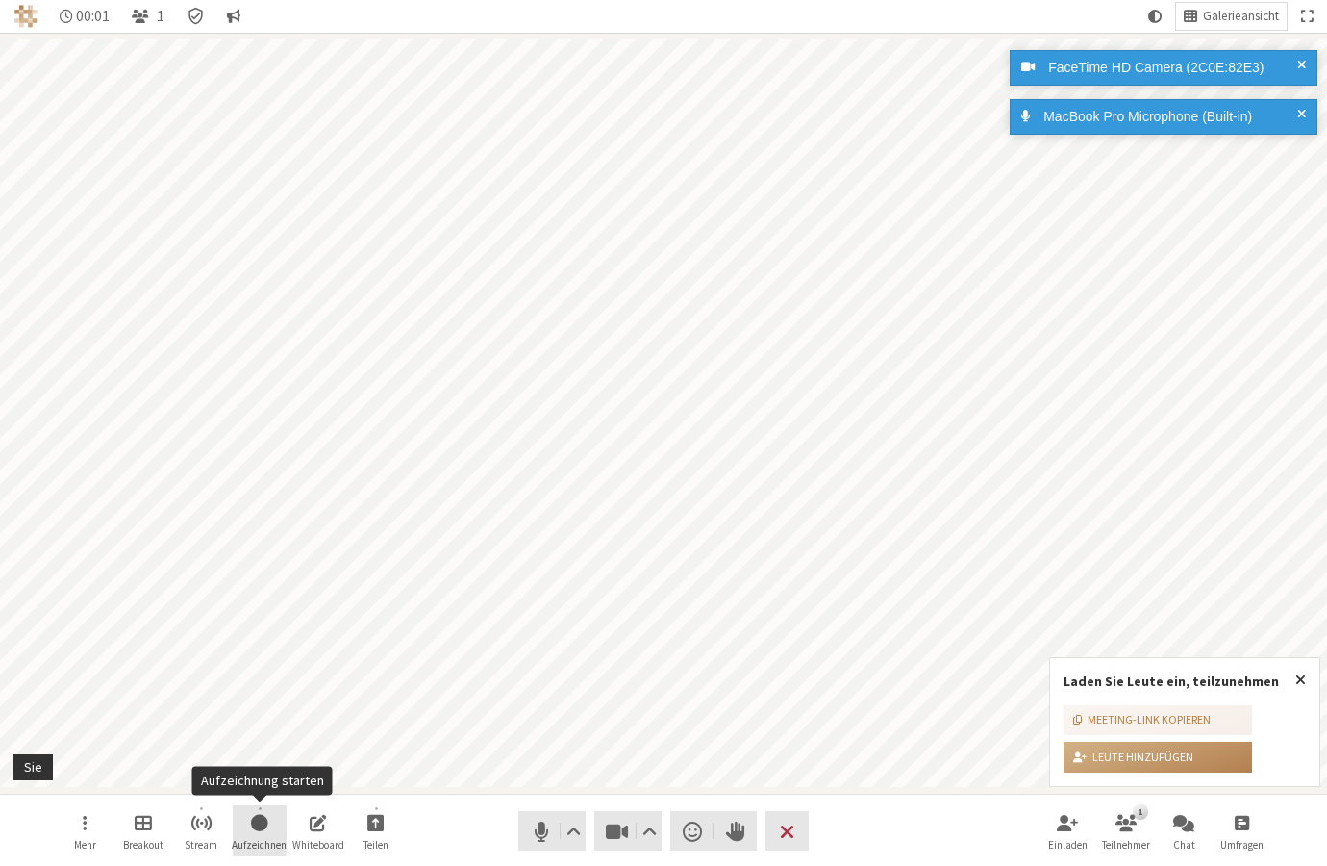
click at [267, 823] on span "Aufzeichnung starten" at bounding box center [259, 822] width 17 height 22
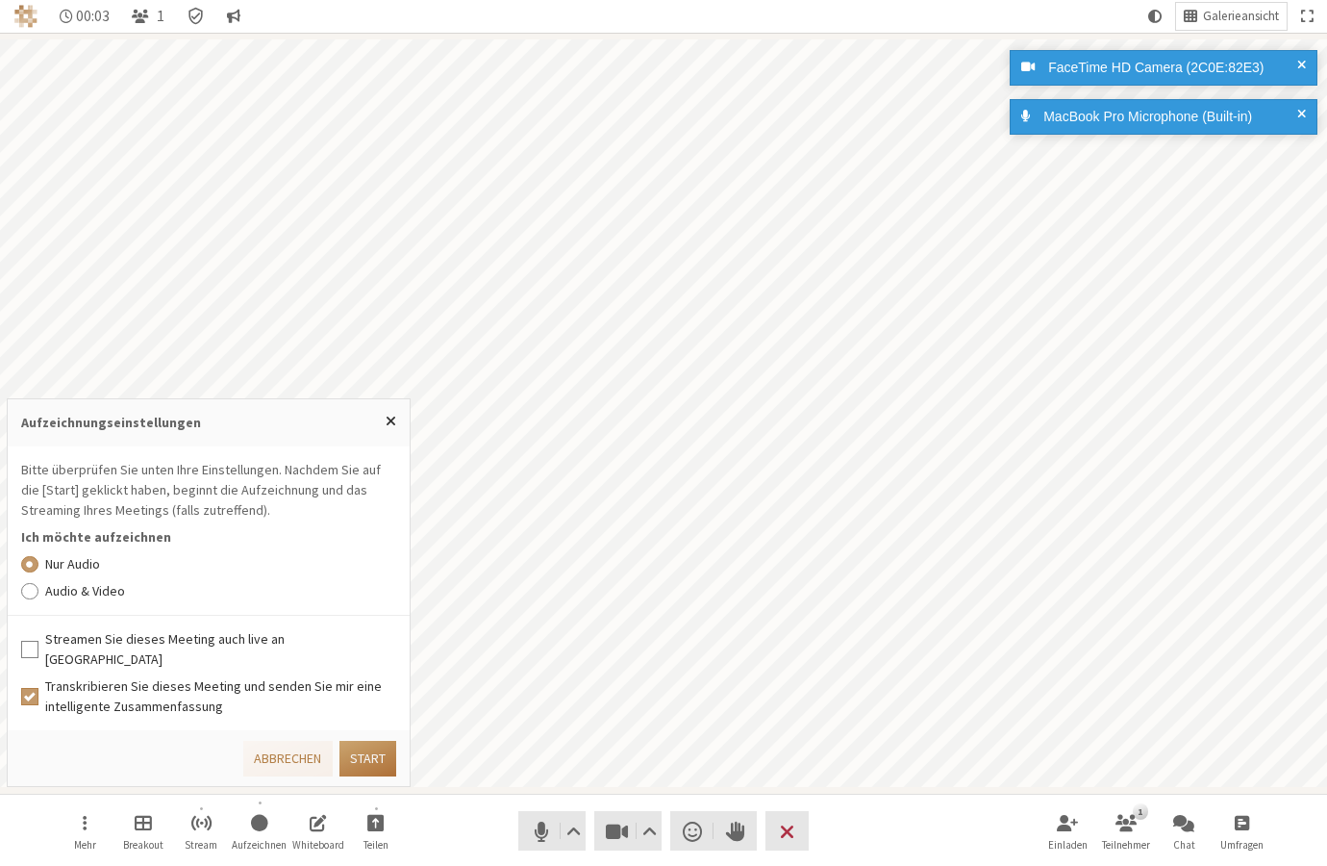
click at [378, 755] on button "Start" at bounding box center [368, 759] width 57 height 36
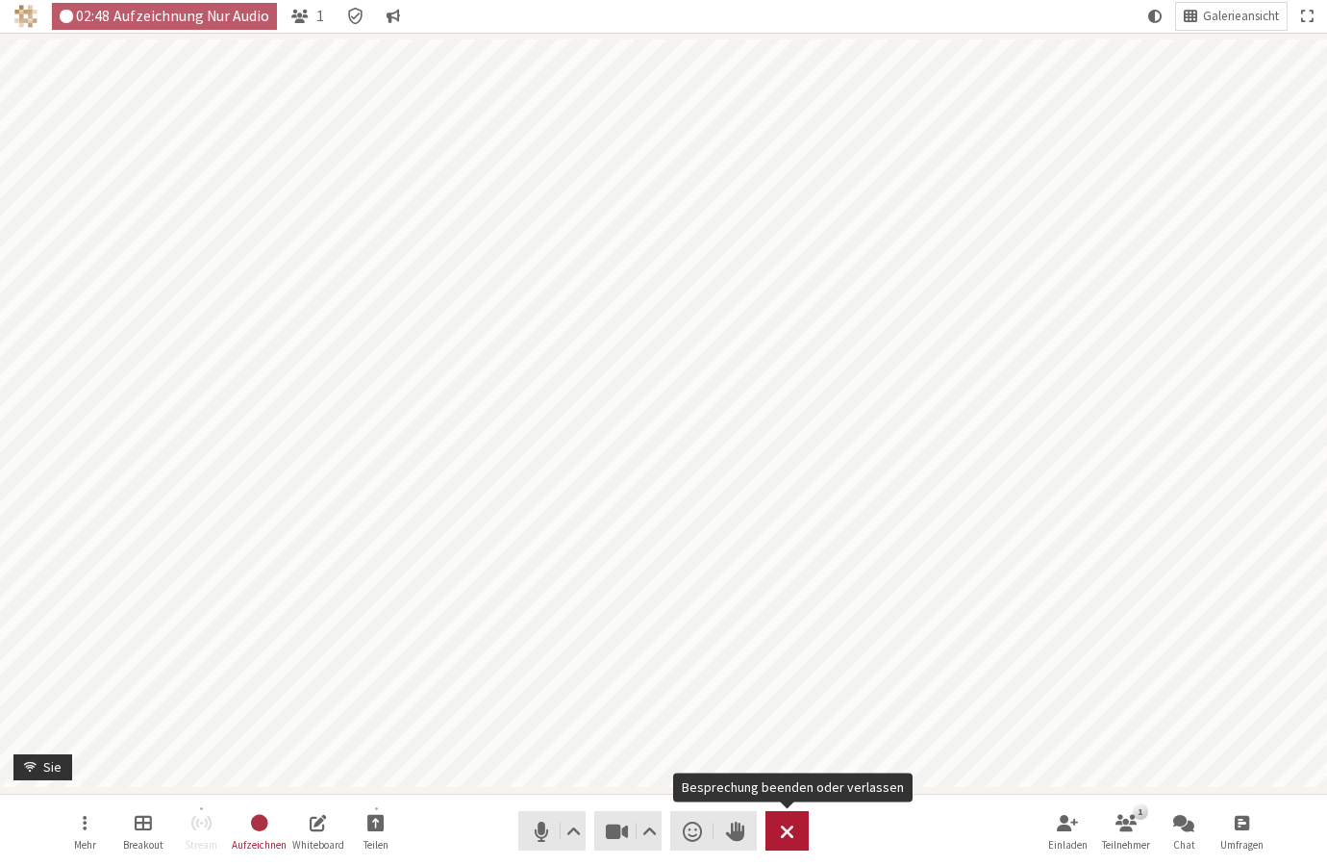
click at [790, 835] on span "Besprechung beenden oder verlassen" at bounding box center [787, 831] width 14 height 27
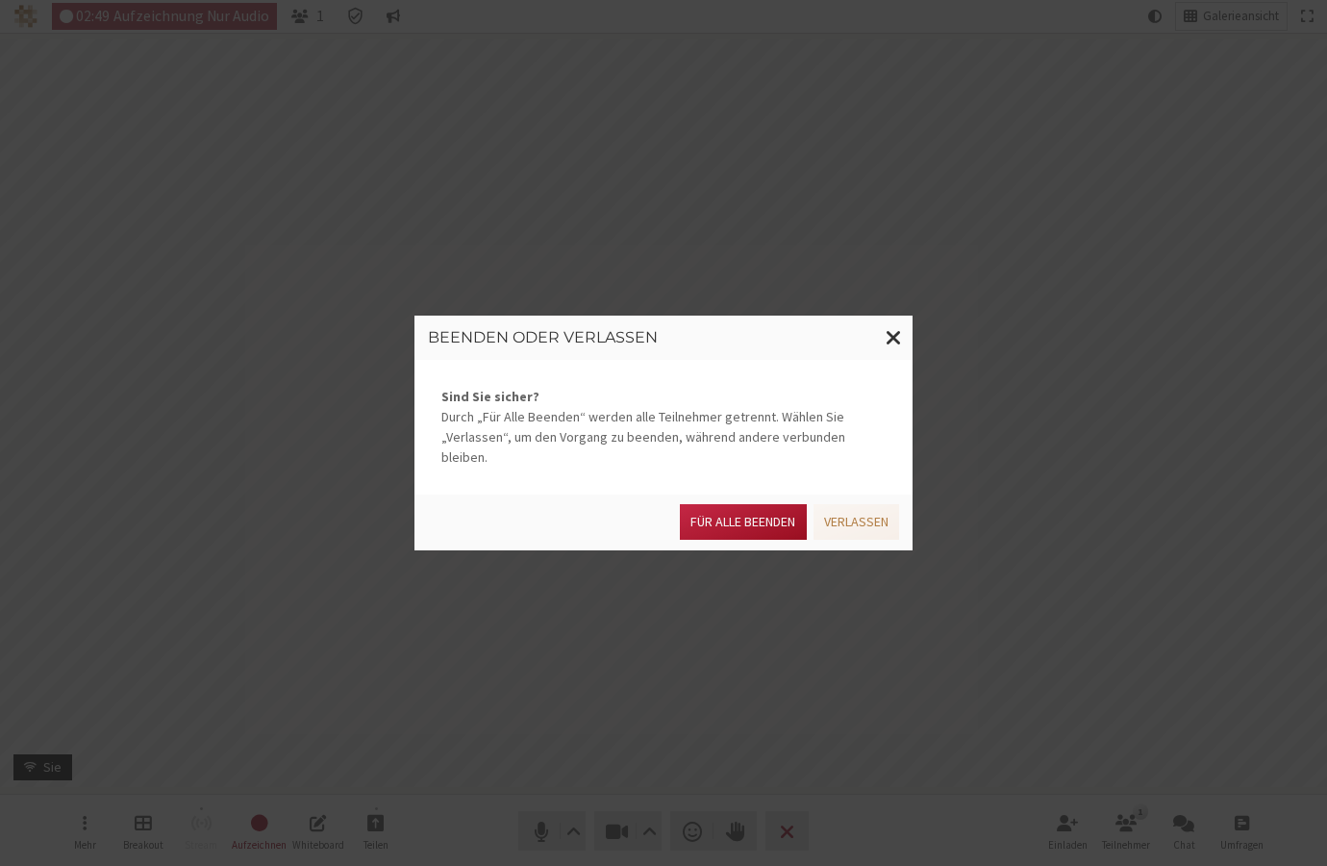
click at [761, 512] on button "Für alle Beenden" at bounding box center [743, 522] width 126 height 36
